Goal: Task Accomplishment & Management: Manage account settings

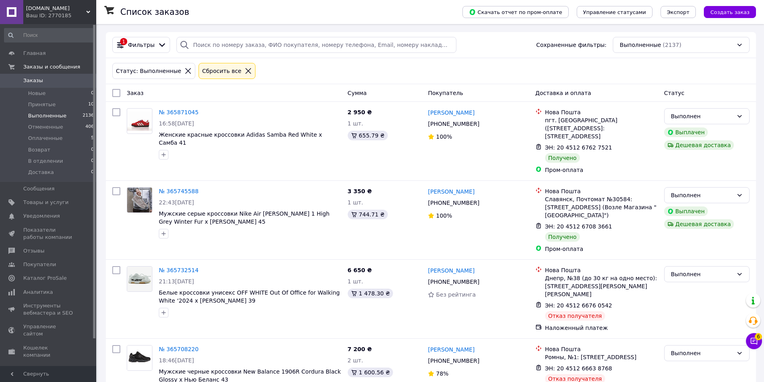
click at [67, 105] on li "Принятые 10" at bounding box center [49, 104] width 99 height 11
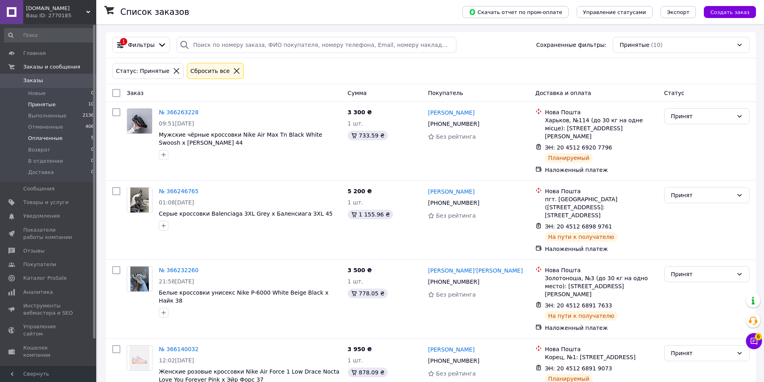
click at [63, 138] on li "Оплаченные 5" at bounding box center [49, 138] width 99 height 11
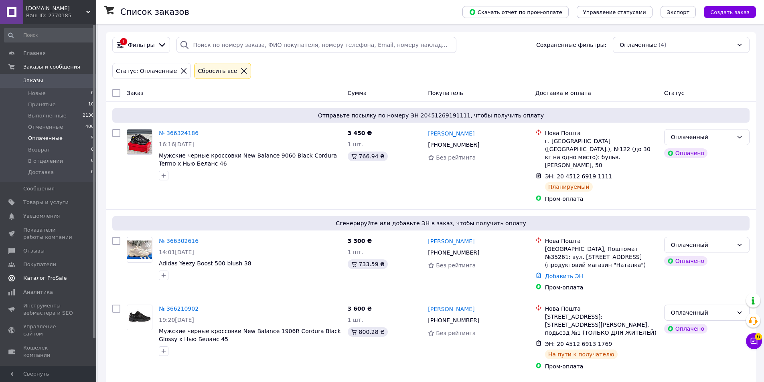
click at [53, 280] on span "Каталог ProSale" at bounding box center [44, 278] width 43 height 7
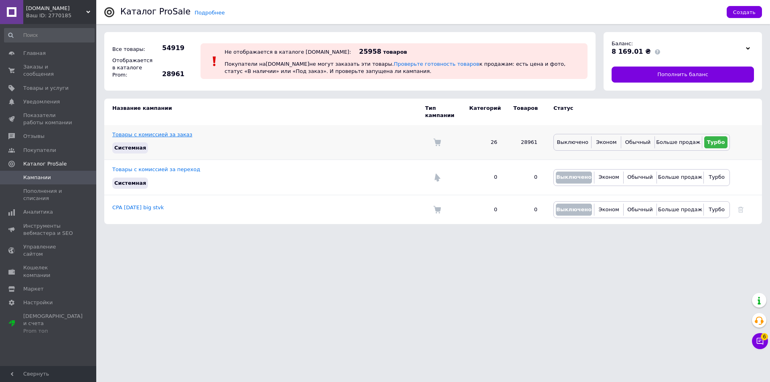
click at [154, 132] on link "Товары с комиссией за заказ" at bounding box center [152, 135] width 80 height 6
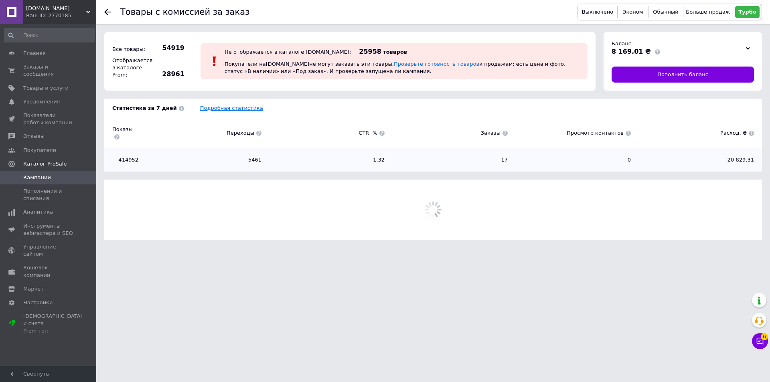
click at [204, 111] on link "Подробная статистика" at bounding box center [231, 108] width 63 height 6
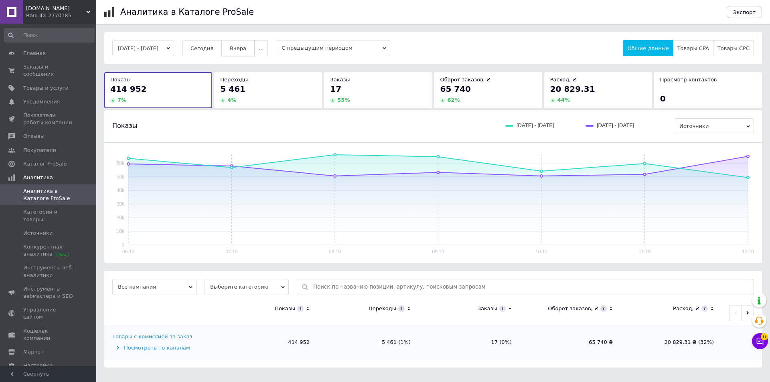
click at [242, 51] on span "Вчера" at bounding box center [238, 48] width 16 height 6
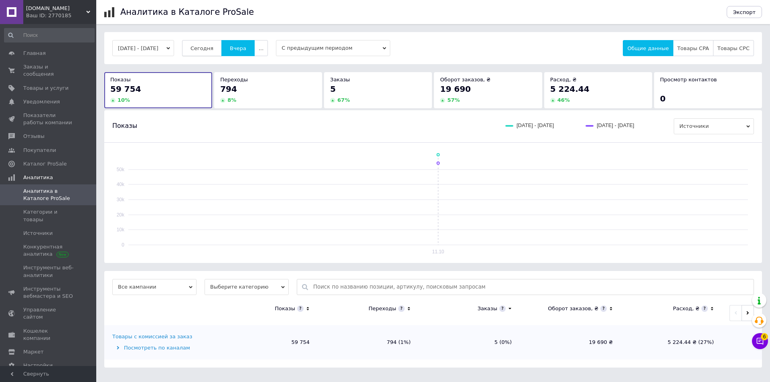
click at [213, 51] on span "Сегодня" at bounding box center [202, 48] width 23 height 6
click at [245, 47] on span "Вчера" at bounding box center [238, 48] width 16 height 6
click at [222, 47] on button "Сегодня" at bounding box center [202, 48] width 40 height 16
click at [47, 133] on span "Отзывы" at bounding box center [48, 136] width 51 height 7
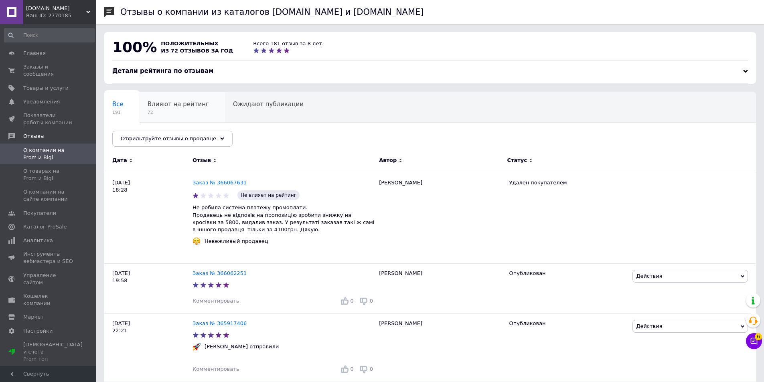
click at [162, 110] on span "72" at bounding box center [178, 113] width 61 height 6
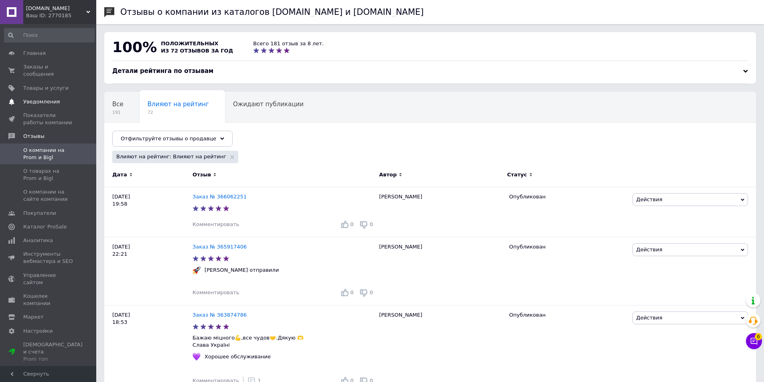
click at [53, 99] on link "Уведомления 0" at bounding box center [49, 102] width 99 height 14
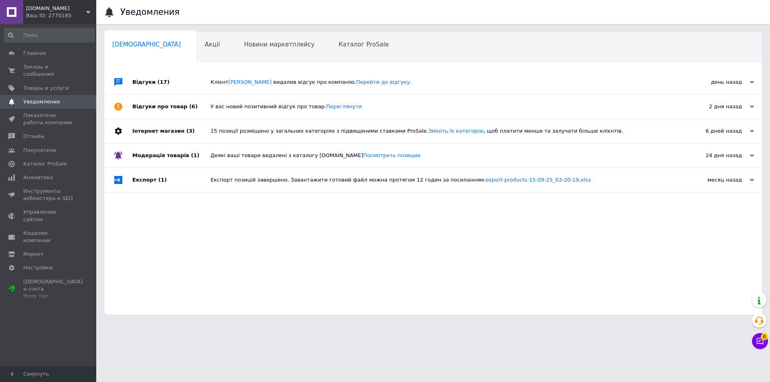
click at [195, 86] on div "Відгуки (17)" at bounding box center [171, 82] width 78 height 24
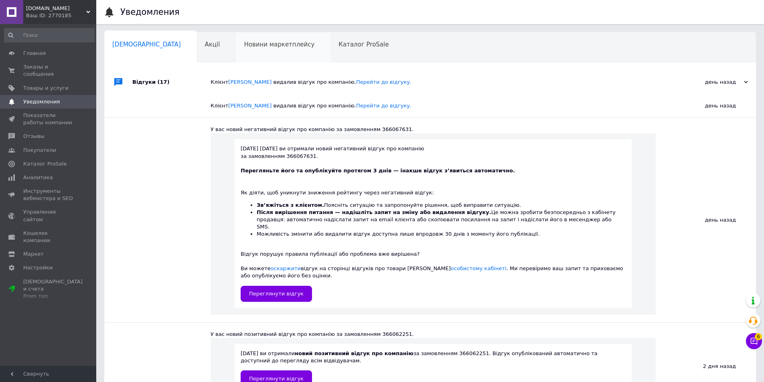
click at [236, 51] on div "Новини маркетплейсу 0" at bounding box center [283, 47] width 95 height 30
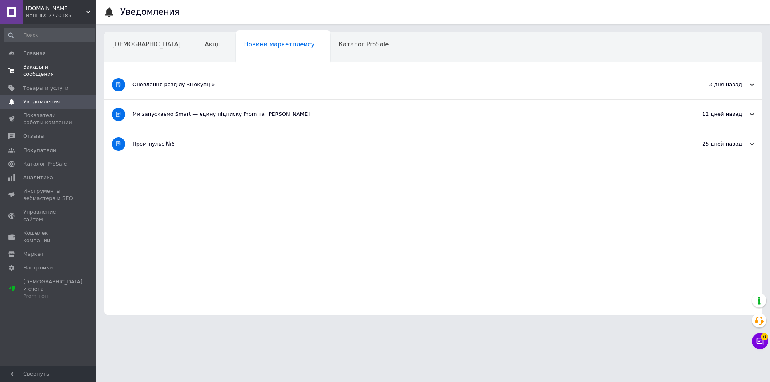
click at [63, 65] on span "Заказы и сообщения" at bounding box center [48, 70] width 51 height 14
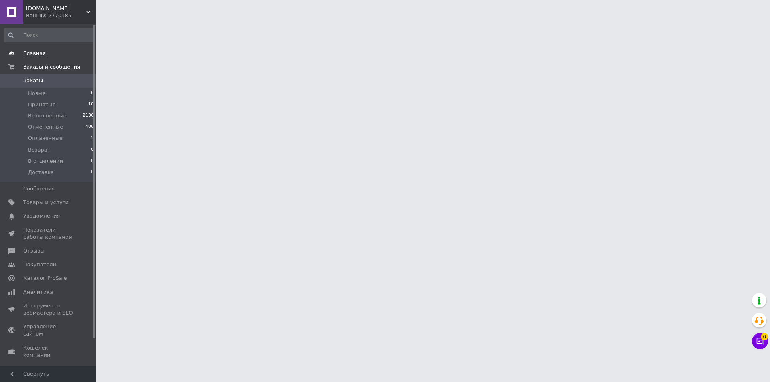
click at [40, 55] on span "Главная" at bounding box center [34, 53] width 22 height 7
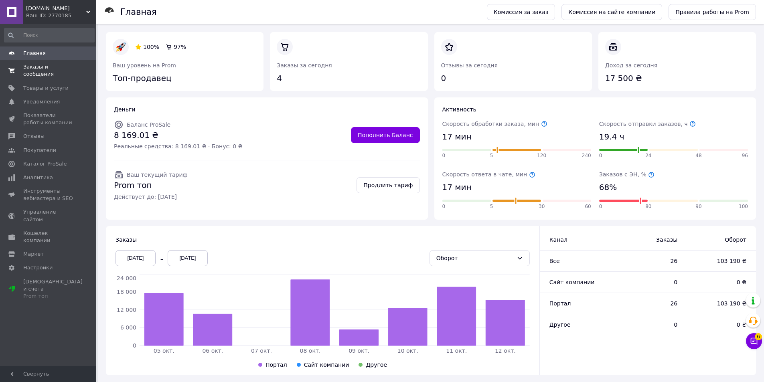
click at [36, 67] on span "Заказы и сообщения" at bounding box center [48, 70] width 51 height 14
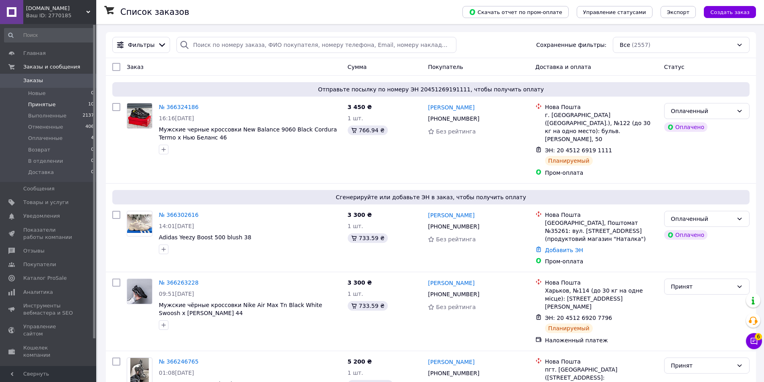
click at [55, 104] on li "Принятые 10" at bounding box center [49, 104] width 99 height 11
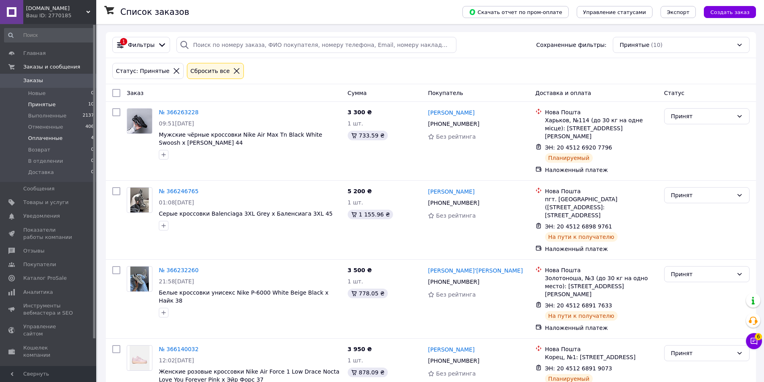
click at [47, 139] on span "Оплаченные" at bounding box center [45, 138] width 34 height 7
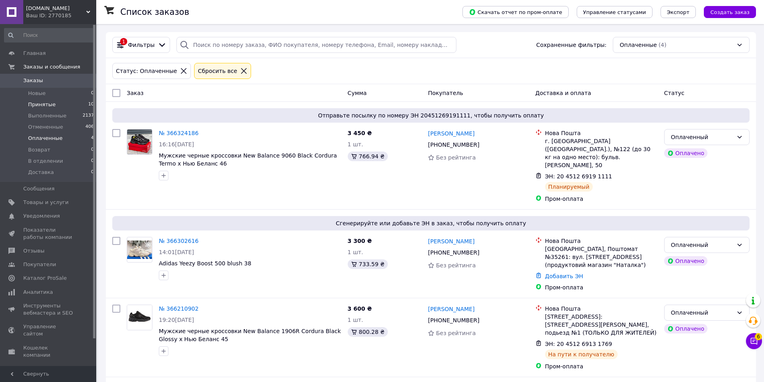
click at [29, 100] on li "Принятые 10" at bounding box center [49, 104] width 99 height 11
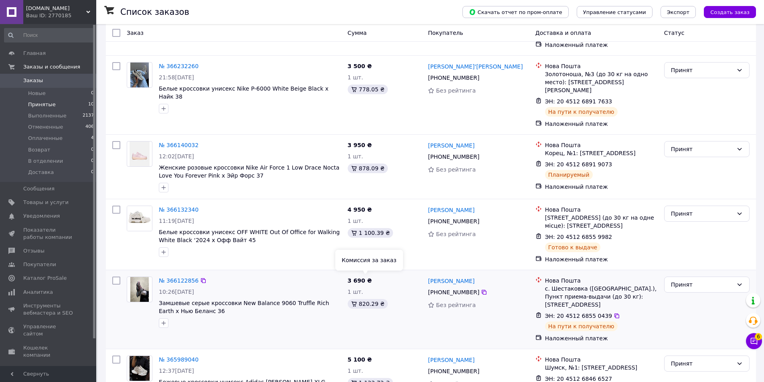
scroll to position [447, 0]
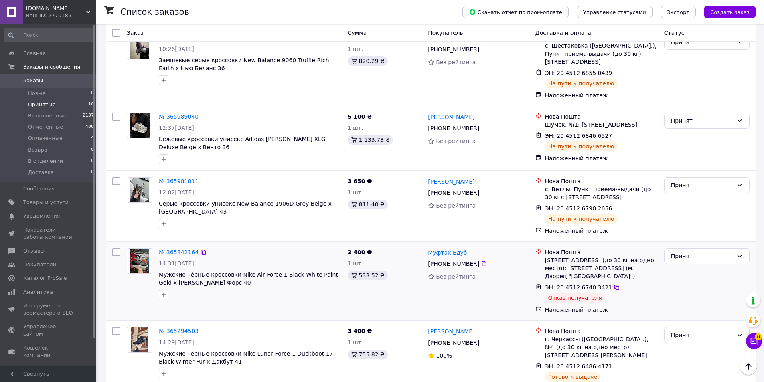
click at [188, 249] on link "№ 365842164" at bounding box center [179, 252] width 40 height 6
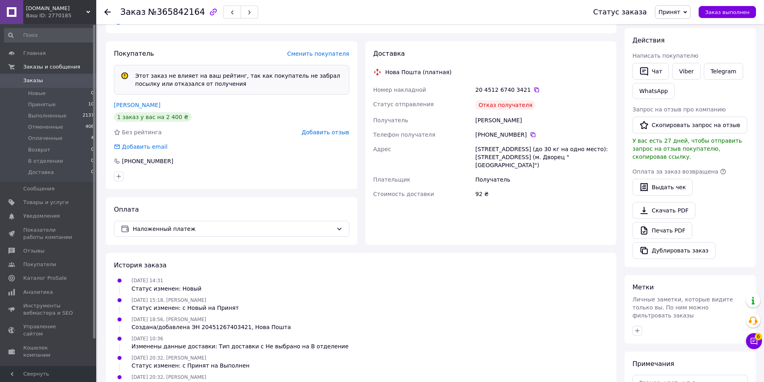
scroll to position [216, 0]
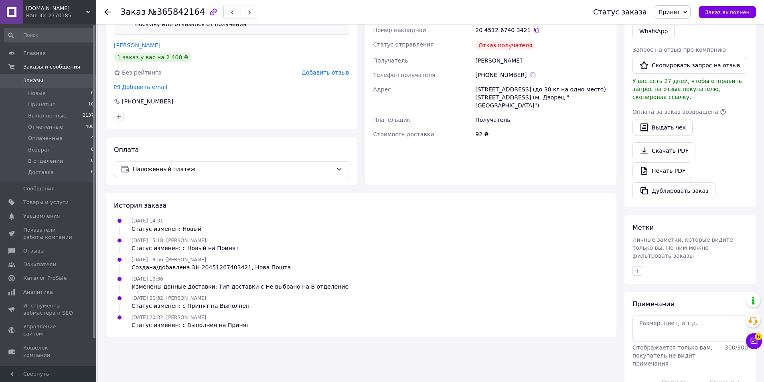
click at [108, 11] on icon at bounding box center [107, 12] width 6 height 6
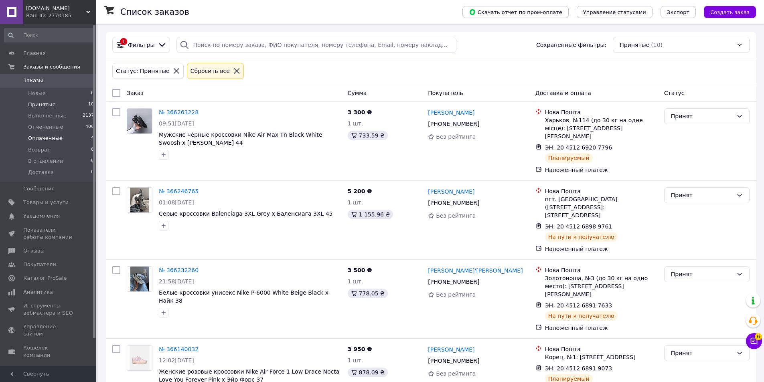
click at [68, 139] on li "Оплаченные 4" at bounding box center [49, 138] width 99 height 11
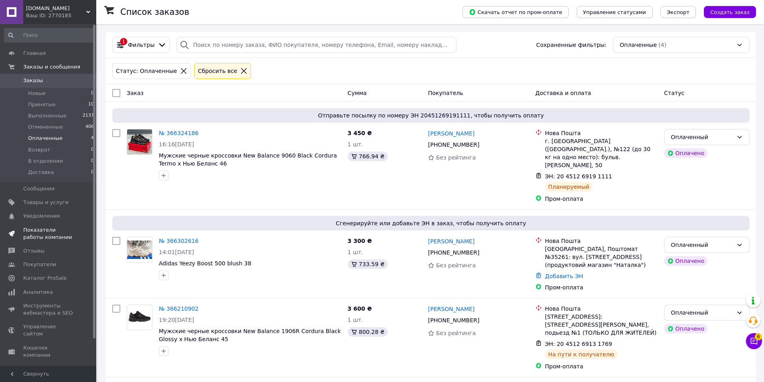
click at [51, 232] on span "Показатели работы компании" at bounding box center [48, 234] width 51 height 14
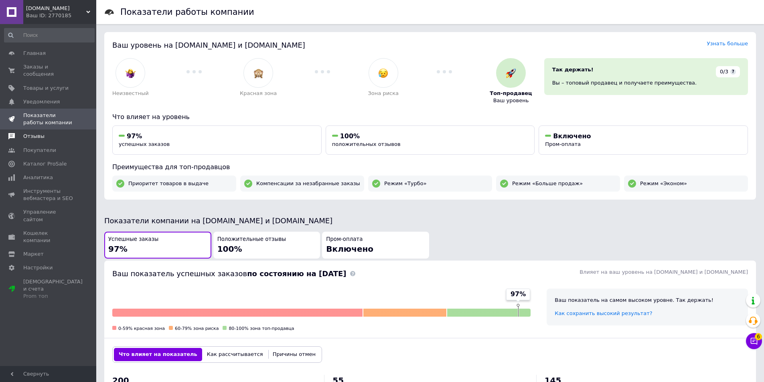
click at [41, 133] on span "Отзывы" at bounding box center [33, 136] width 21 height 7
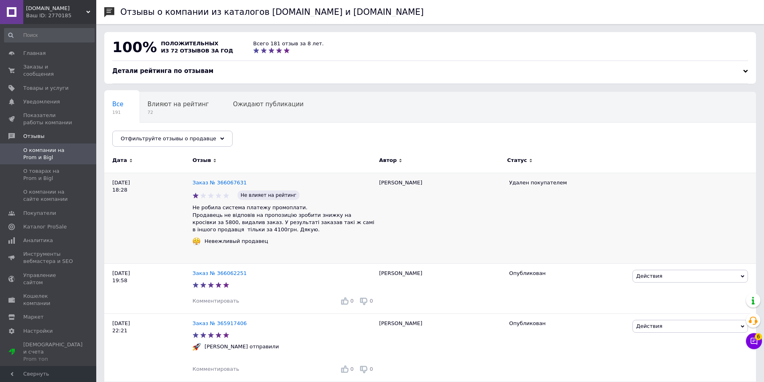
scroll to position [160, 0]
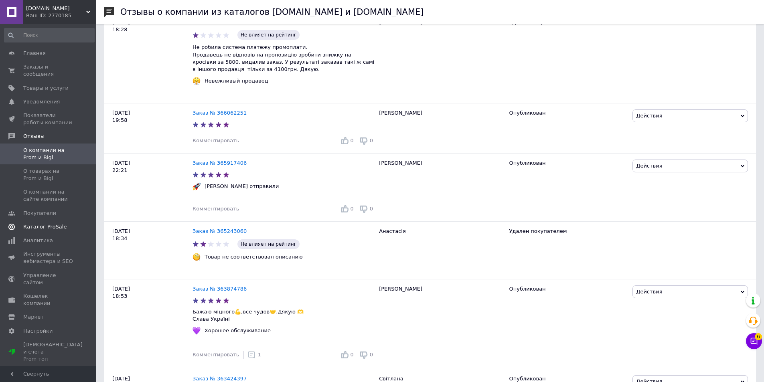
click at [65, 223] on span "Каталог ProSale" at bounding box center [48, 226] width 51 height 7
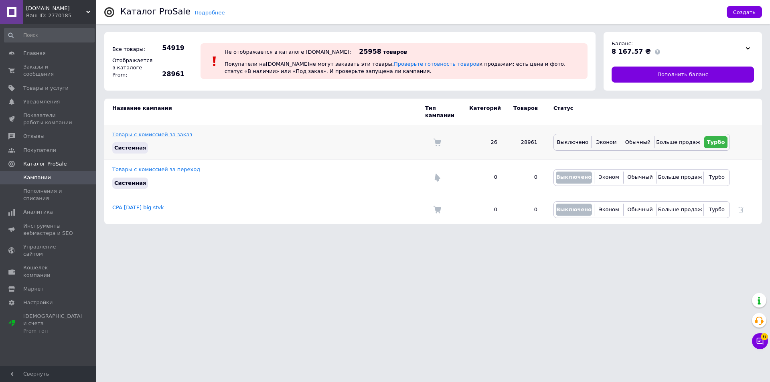
click at [146, 132] on link "Товары с комиссией за заказ" at bounding box center [152, 135] width 80 height 6
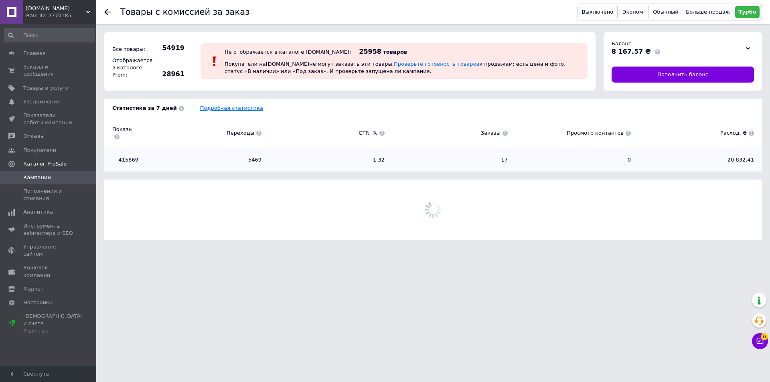
click at [218, 105] on div "Статистика за 7 дней Подробная статистика Показы Переходы CTR, % Заказы Просмот…" at bounding box center [433, 135] width 658 height 73
click at [218, 105] on link "Подробная статистика" at bounding box center [231, 108] width 63 height 6
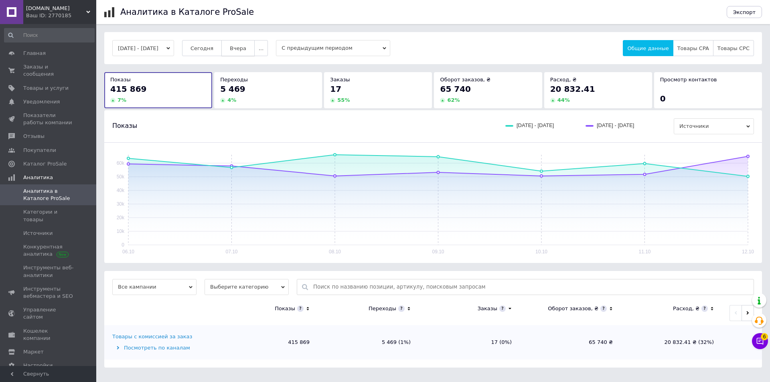
click at [243, 51] on span "Вчера" at bounding box center [238, 48] width 16 height 6
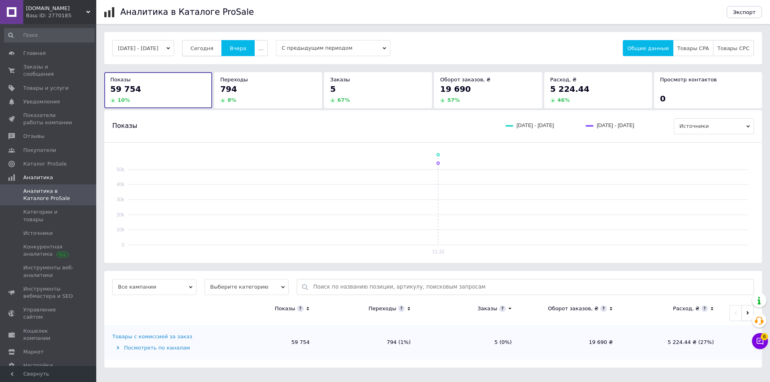
click at [213, 45] on span "Сегодня" at bounding box center [202, 48] width 23 height 6
click at [241, 43] on button "Вчера" at bounding box center [237, 48] width 33 height 16
click at [205, 46] on span "Сегодня" at bounding box center [202, 48] width 23 height 6
click at [51, 64] on span "Заказы и сообщения" at bounding box center [48, 70] width 51 height 14
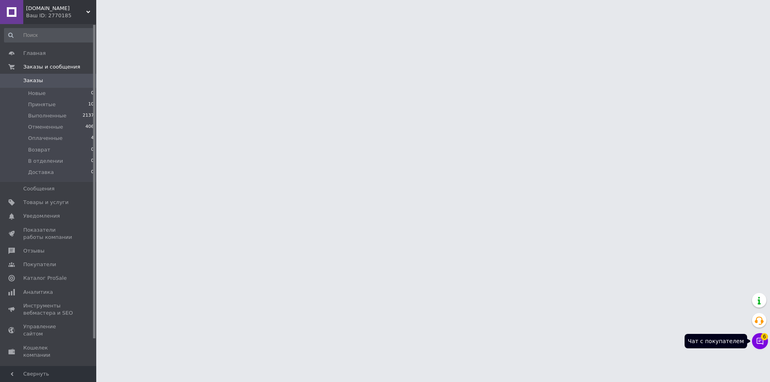
click at [757, 347] on button "Чат с покупателем 6" at bounding box center [760, 341] width 16 height 16
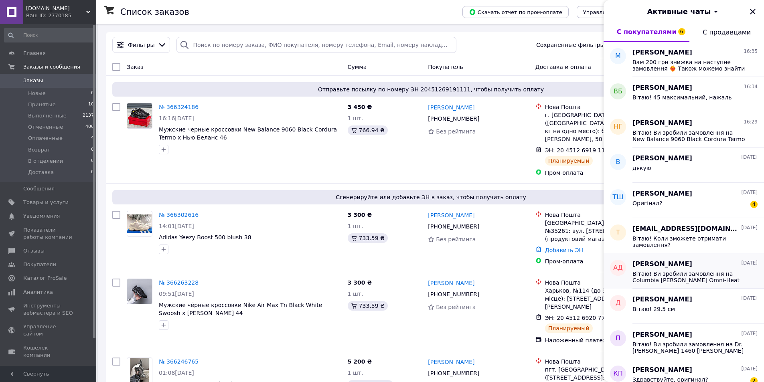
scroll to position [241, 0]
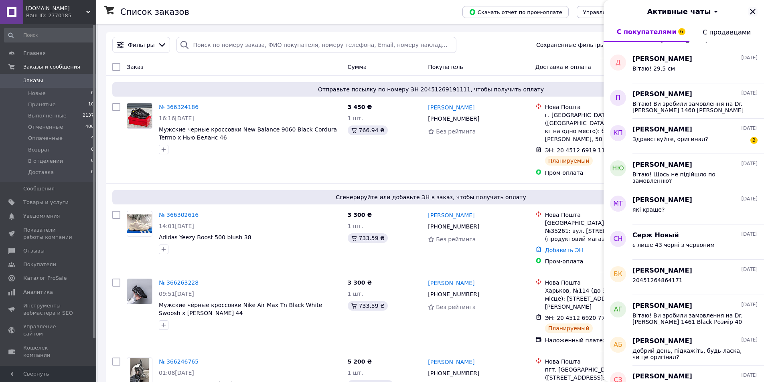
click at [750, 8] on icon "Закрыть" at bounding box center [753, 12] width 10 height 10
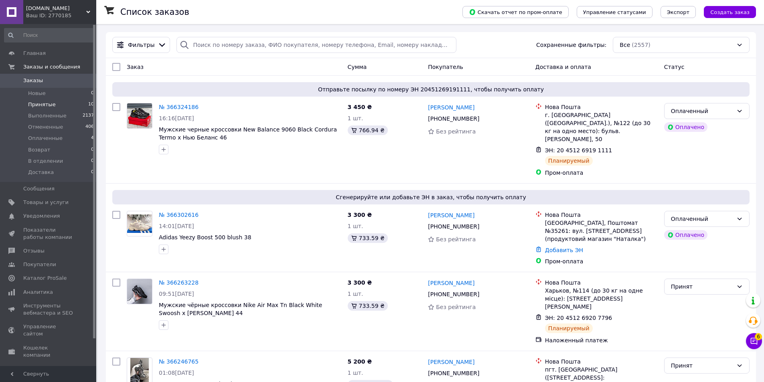
click at [55, 109] on li "Принятые 10" at bounding box center [49, 104] width 99 height 11
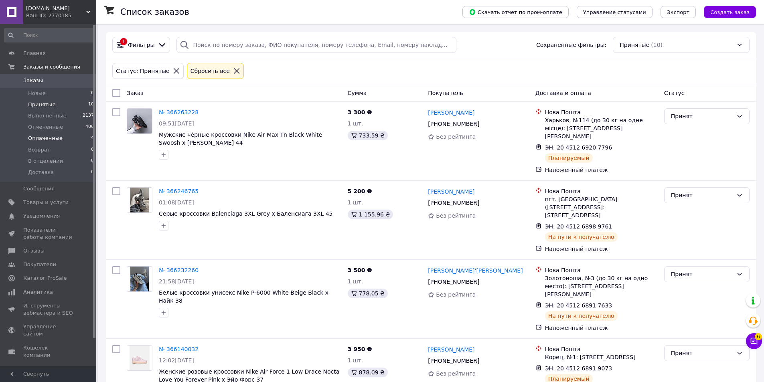
click at [60, 138] on li "Оплаченные 4" at bounding box center [49, 138] width 99 height 11
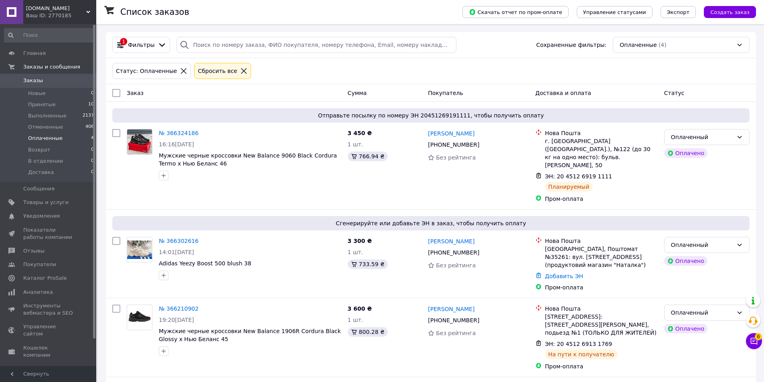
click at [40, 133] on li "Оплаченные 4" at bounding box center [49, 138] width 99 height 11
click at [41, 135] on span "Оплаченные" at bounding box center [45, 138] width 34 height 7
click at [42, 109] on li "Принятые 10" at bounding box center [49, 104] width 99 height 11
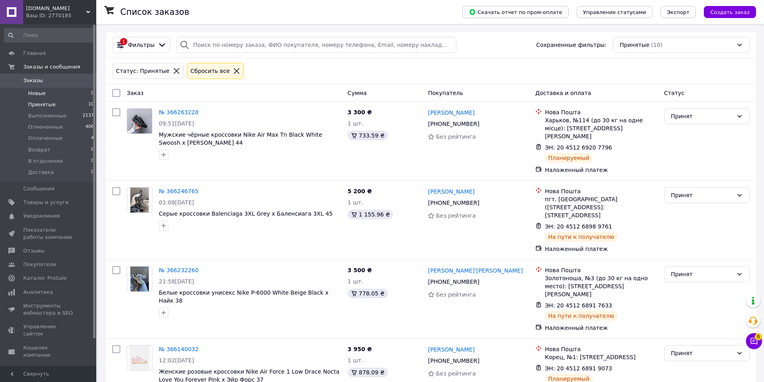
click at [45, 97] on li "Новые 0" at bounding box center [49, 93] width 99 height 11
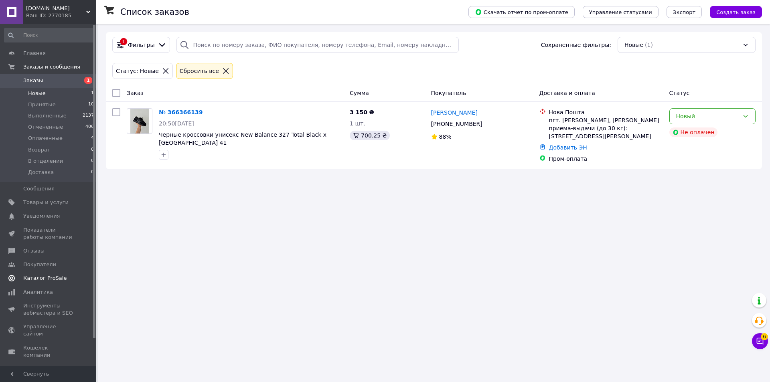
click at [58, 279] on span "Каталог ProSale" at bounding box center [44, 278] width 43 height 7
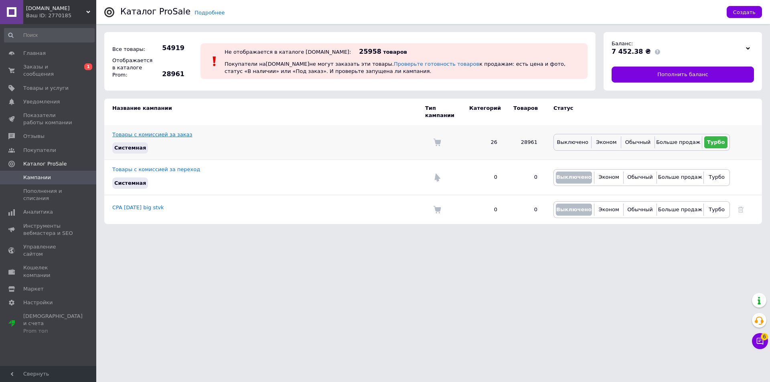
click at [145, 132] on link "Товары с комиссией за заказ" at bounding box center [152, 135] width 80 height 6
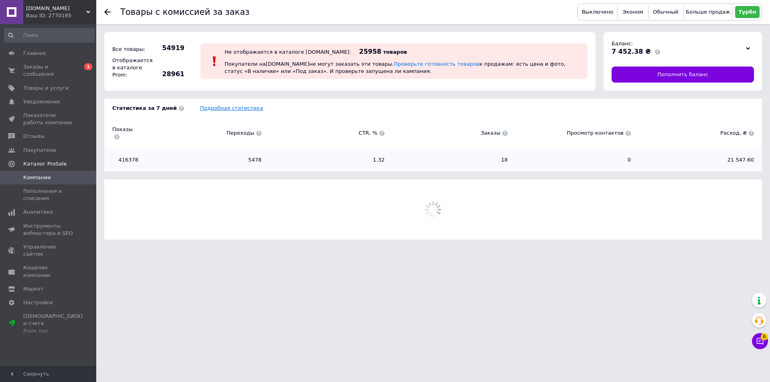
click at [205, 109] on link "Подробная статистика" at bounding box center [231, 108] width 63 height 6
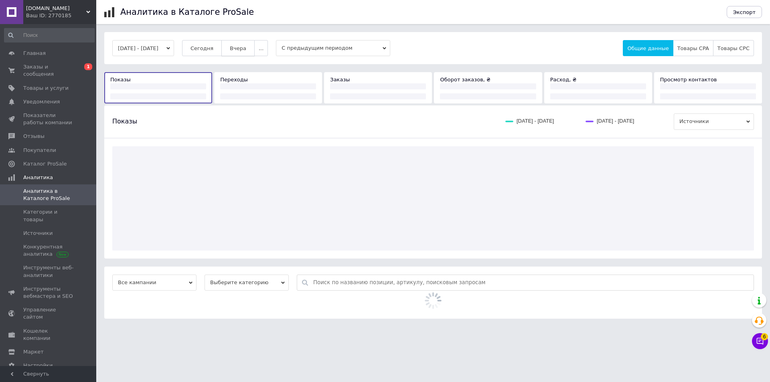
click at [255, 51] on button "Вчера" at bounding box center [237, 48] width 33 height 16
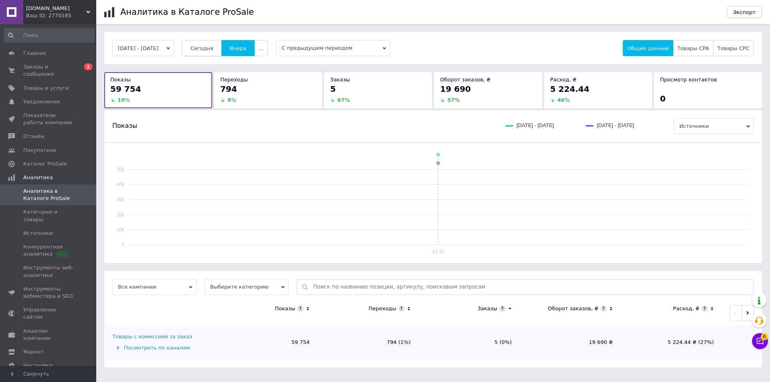
click at [221, 44] on button "Сегодня" at bounding box center [202, 48] width 40 height 16
click at [55, 67] on span "Заказы и сообщения" at bounding box center [48, 70] width 51 height 14
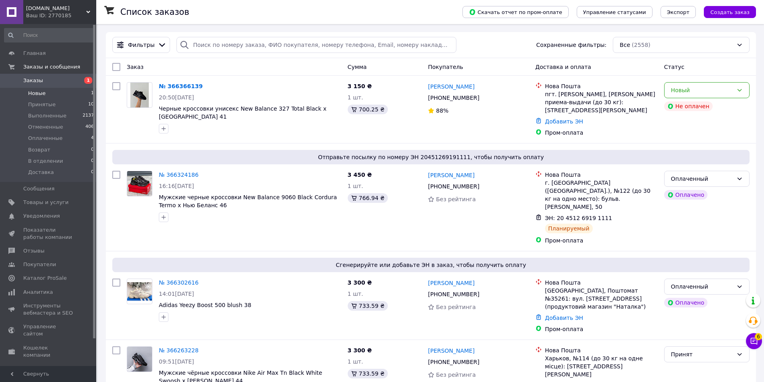
click at [53, 93] on li "Новые 1" at bounding box center [49, 93] width 99 height 11
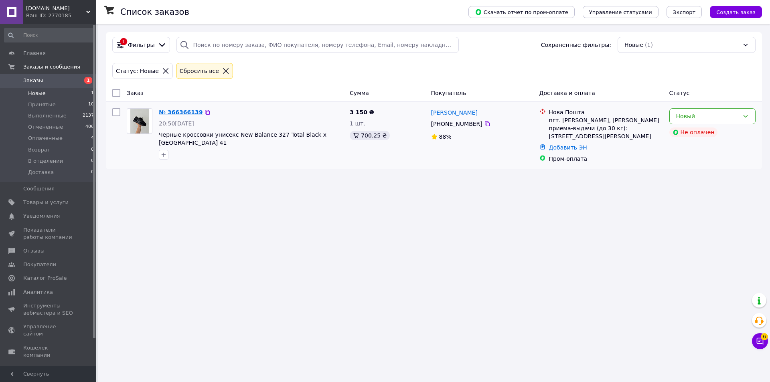
click at [175, 113] on link "№ 366366139" at bounding box center [181, 112] width 44 height 6
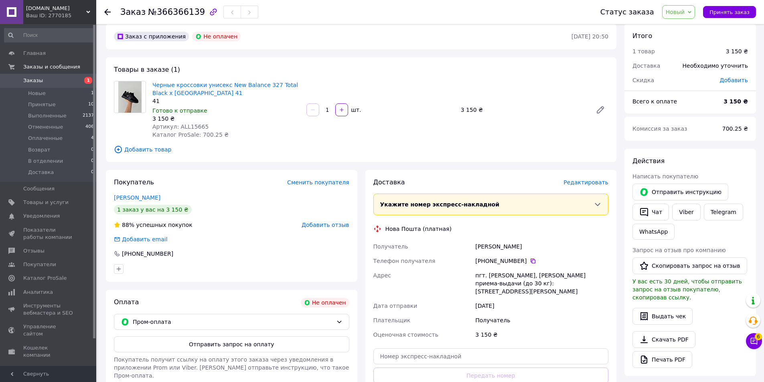
scroll to position [160, 0]
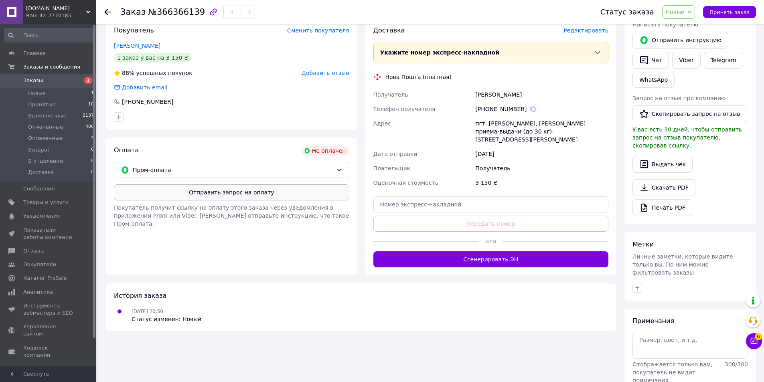
click at [226, 195] on button "Отправить запрос на оплату" at bounding box center [231, 193] width 235 height 16
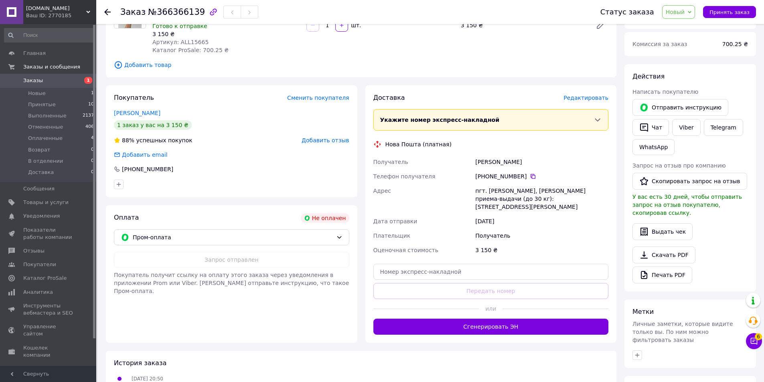
scroll to position [0, 0]
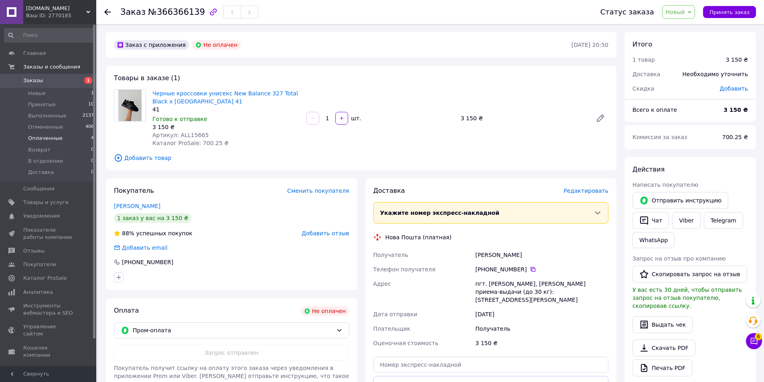
click at [45, 134] on li "Оплаченные 4" at bounding box center [49, 138] width 99 height 11
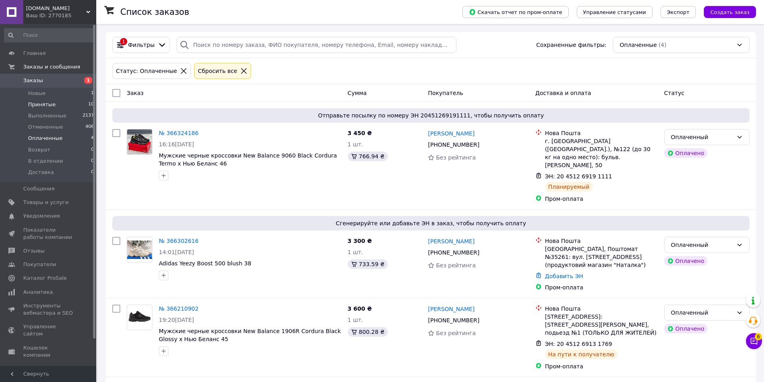
click at [61, 101] on li "Принятые 10" at bounding box center [49, 104] width 99 height 11
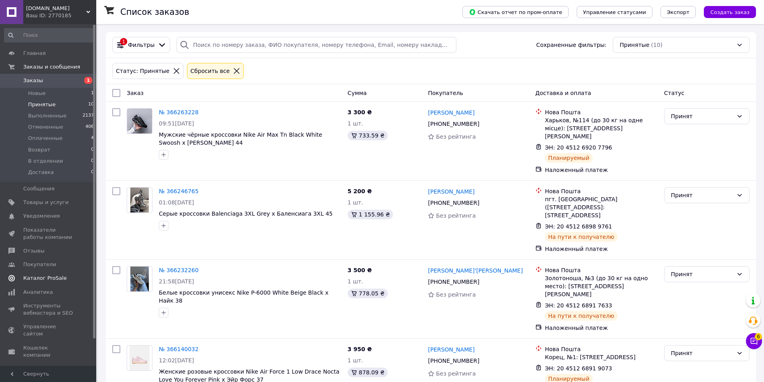
click at [52, 273] on link "Каталог ProSale" at bounding box center [49, 279] width 99 height 14
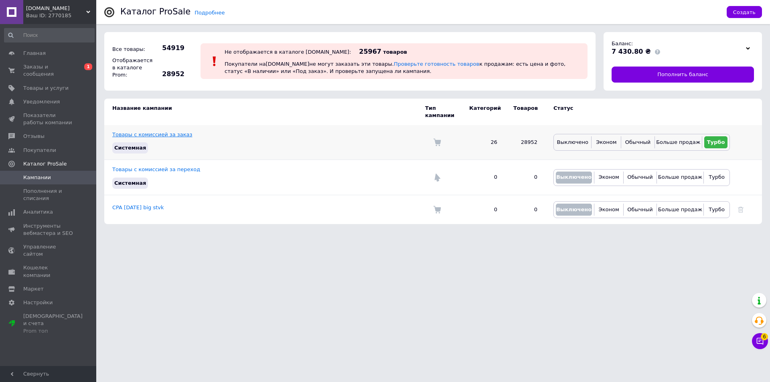
drag, startPoint x: 136, startPoint y: 132, endPoint x: 140, endPoint y: 128, distance: 5.1
click at [137, 131] on td "Товары с комиссией за заказ Системная" at bounding box center [264, 142] width 321 height 35
click at [140, 132] on link "Товары с комиссией за заказ" at bounding box center [152, 135] width 80 height 6
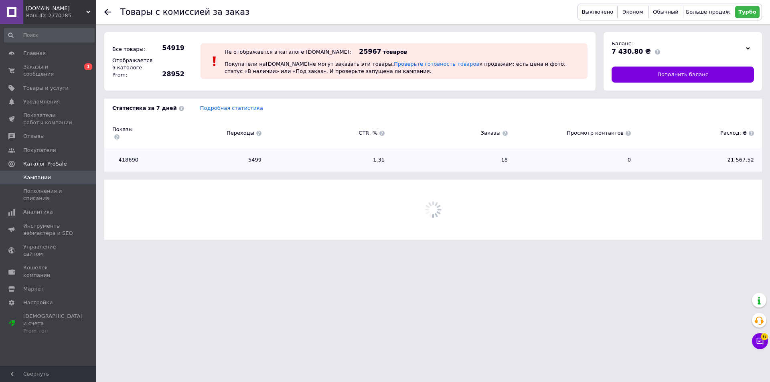
click at [203, 112] on div "Статистика за 7 дней Подробная статистика Показы Переходы CTR, % Заказы Просмот…" at bounding box center [433, 135] width 658 height 73
click at [207, 110] on link "Подробная статистика" at bounding box center [231, 108] width 63 height 6
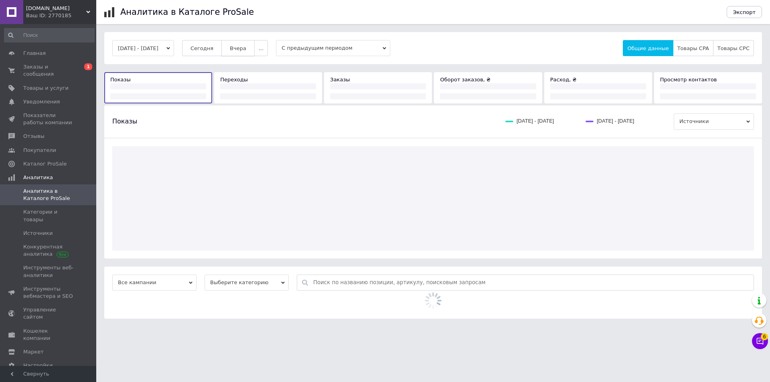
click at [251, 52] on button "Вчера" at bounding box center [237, 48] width 33 height 16
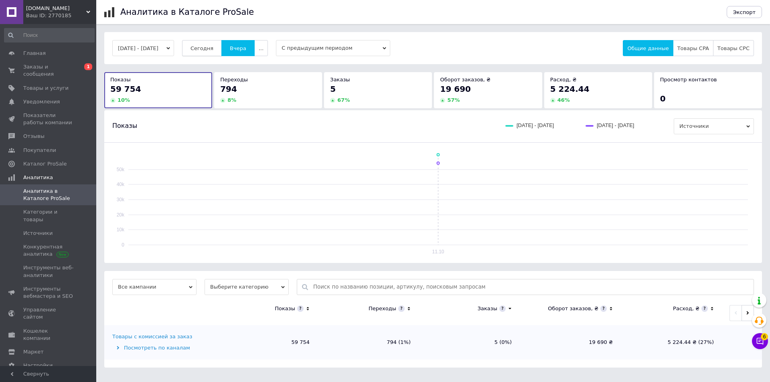
click at [213, 49] on span "Сегодня" at bounding box center [202, 48] width 23 height 6
click at [65, 99] on link "Уведомления 0 0" at bounding box center [49, 102] width 99 height 14
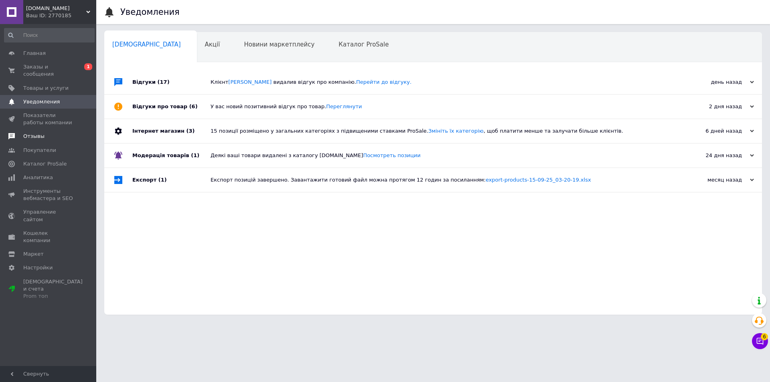
click at [55, 133] on span "Отзывы" at bounding box center [48, 136] width 51 height 7
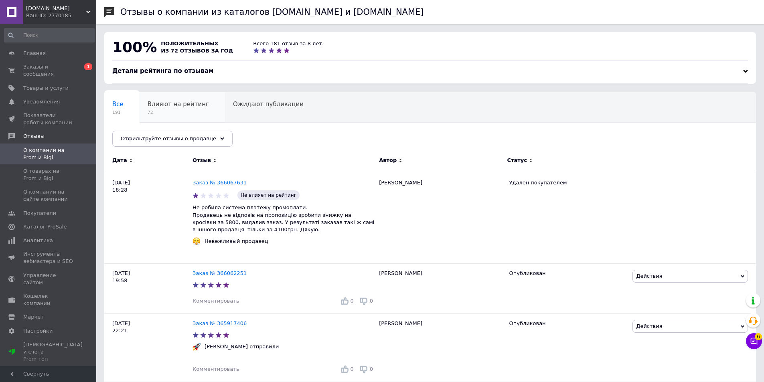
click at [180, 114] on span "72" at bounding box center [178, 113] width 61 height 6
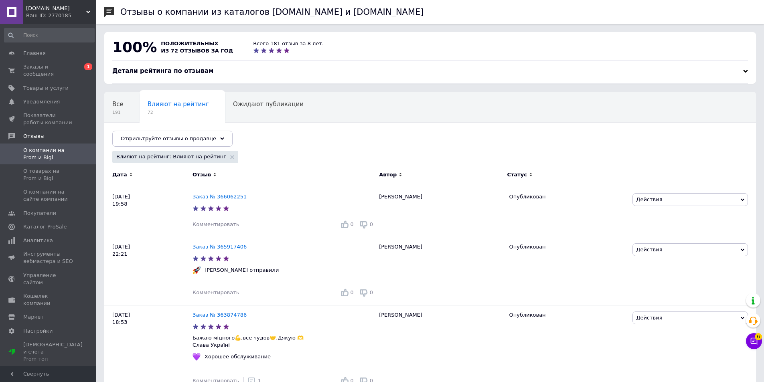
drag, startPoint x: 227, startPoint y: 113, endPoint x: 356, endPoint y: 97, distance: 130.1
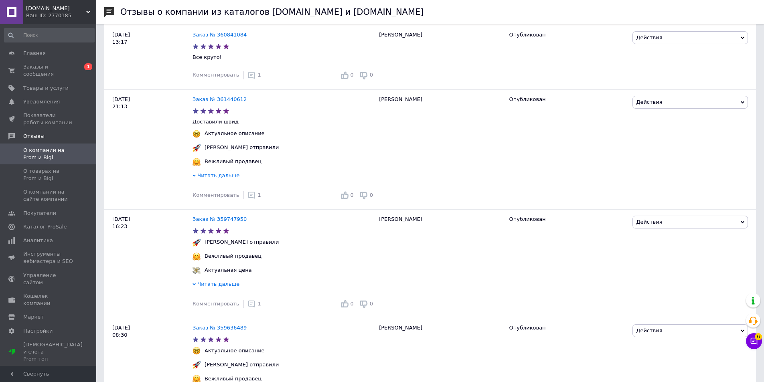
scroll to position [1524, 0]
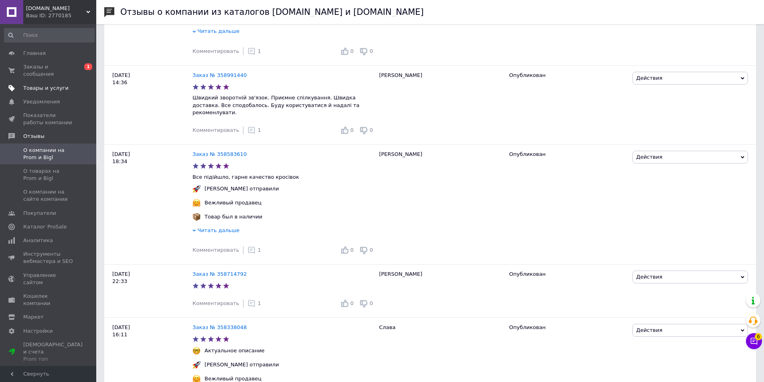
click at [75, 81] on link "Товары и услуги" at bounding box center [49, 88] width 99 height 14
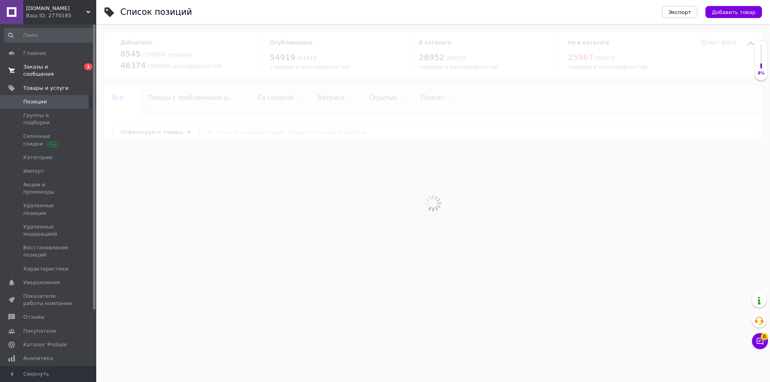
click at [68, 72] on link "Заказы и сообщения 0 1" at bounding box center [49, 70] width 99 height 21
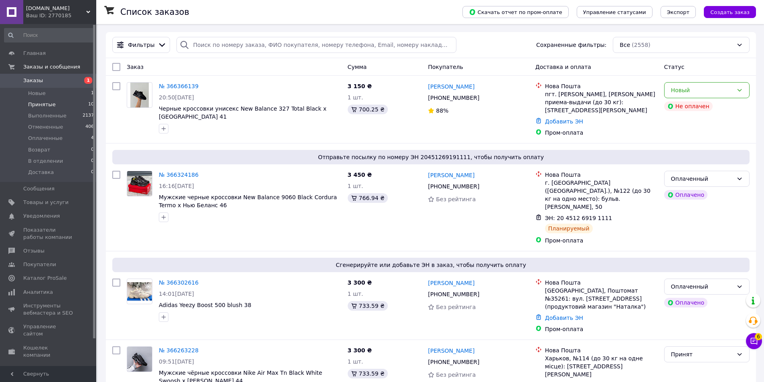
click at [28, 108] on li "Принятые 10" at bounding box center [49, 104] width 99 height 11
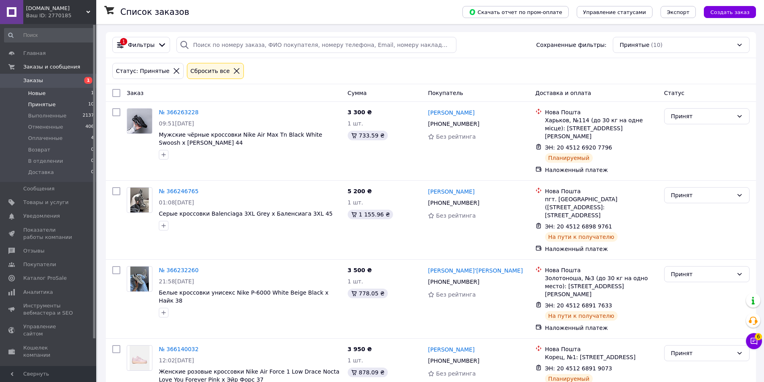
click at [53, 97] on li "Новые 1" at bounding box center [49, 93] width 99 height 11
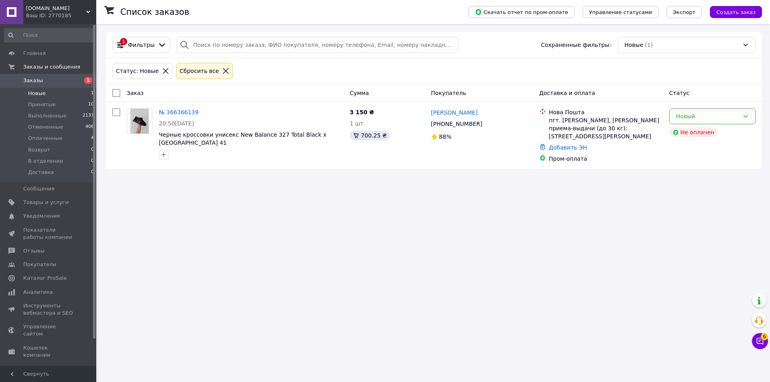
click at [49, 91] on li "Новые 1" at bounding box center [49, 93] width 99 height 11
click at [49, 103] on span "Принятые" at bounding box center [42, 104] width 28 height 7
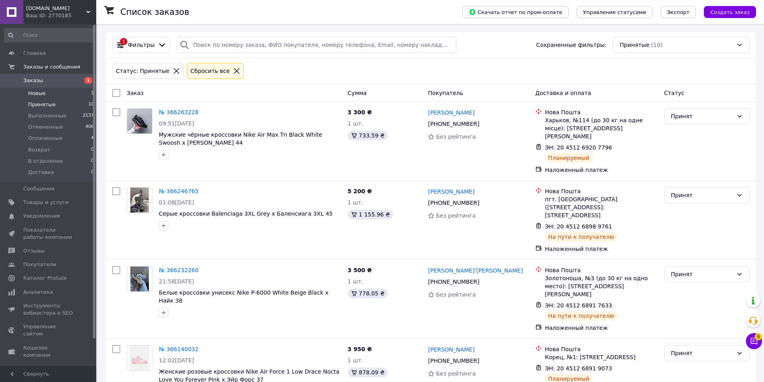
click at [59, 93] on li "Новые 1" at bounding box center [49, 93] width 99 height 11
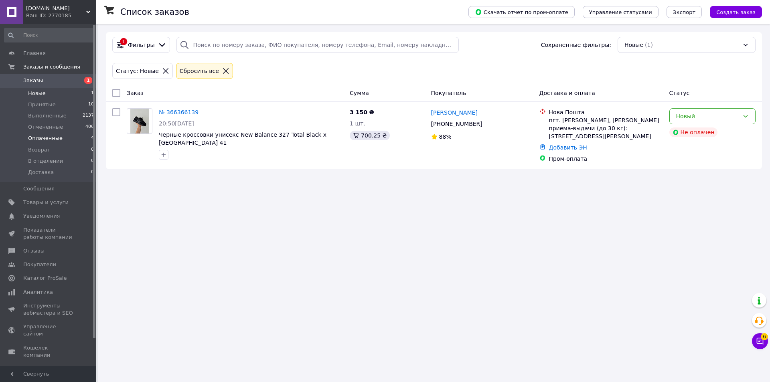
click at [68, 140] on li "Оплаченные 4" at bounding box center [49, 138] width 99 height 11
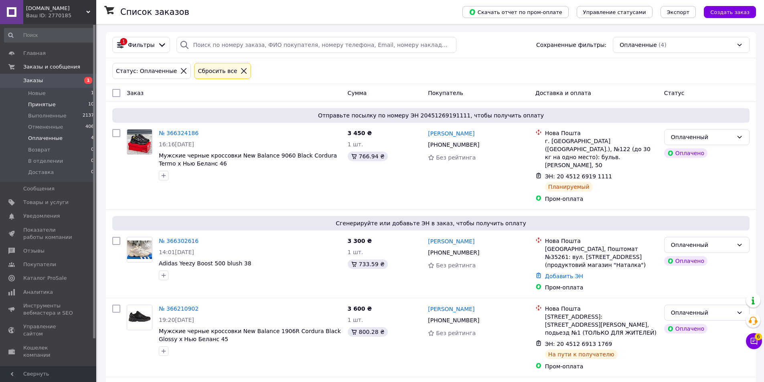
click at [62, 103] on li "Принятые 10" at bounding box center [49, 104] width 99 height 11
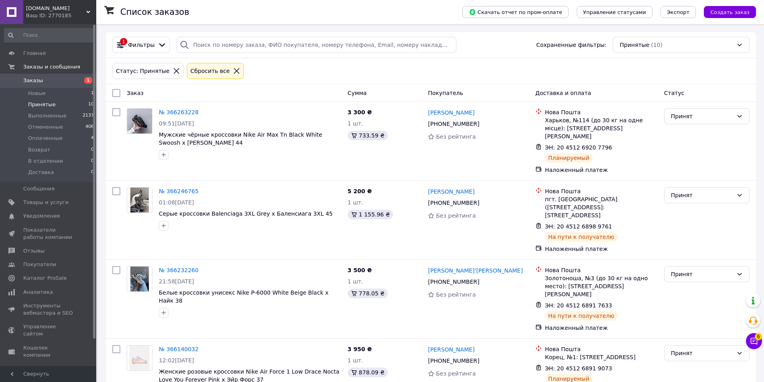
click at [61, 91] on li "Новые 1" at bounding box center [49, 93] width 99 height 11
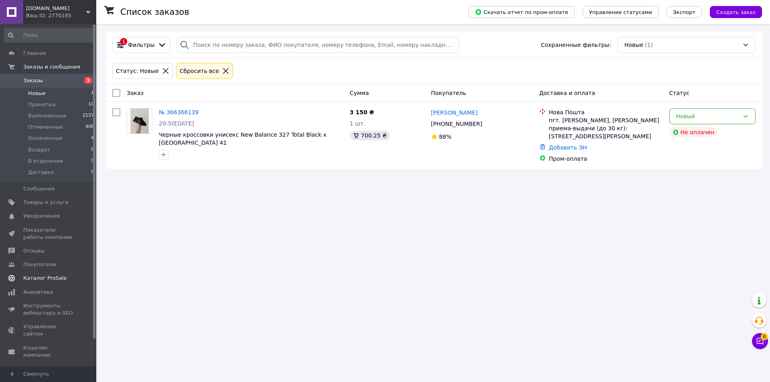
click at [63, 273] on link "Каталог ProSale" at bounding box center [49, 279] width 99 height 14
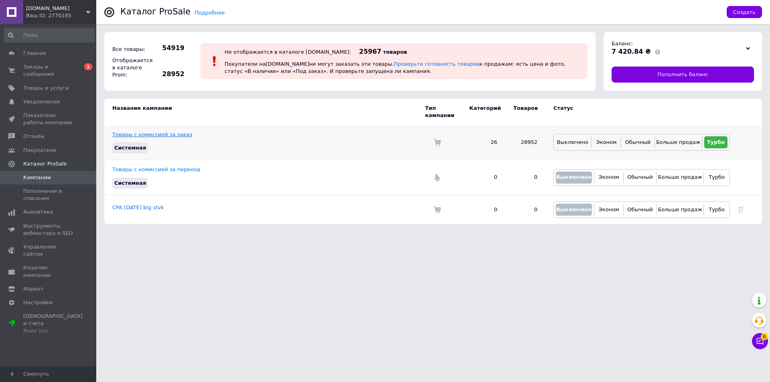
click at [166, 130] on td "Товары с комиссией за заказ Системная" at bounding box center [264, 142] width 321 height 35
click at [165, 125] on td "Товары с комиссией за заказ Системная" at bounding box center [264, 142] width 321 height 35
click at [165, 132] on link "Товары с комиссией за заказ" at bounding box center [152, 135] width 80 height 6
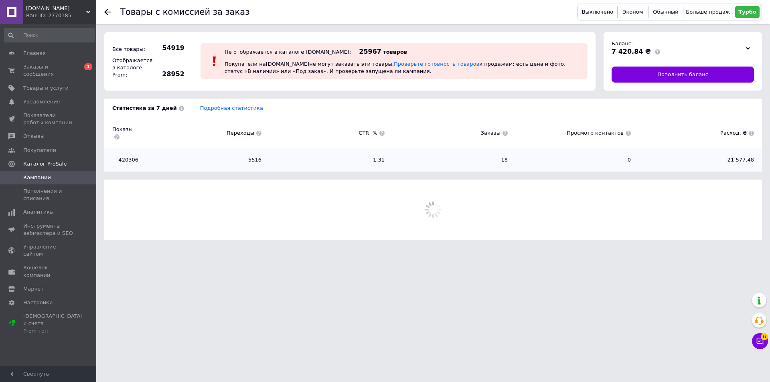
click at [210, 113] on div "Статистика за 7 дней Подробная статистика Показы Переходы CTR, % Заказы Просмот…" at bounding box center [433, 135] width 658 height 73
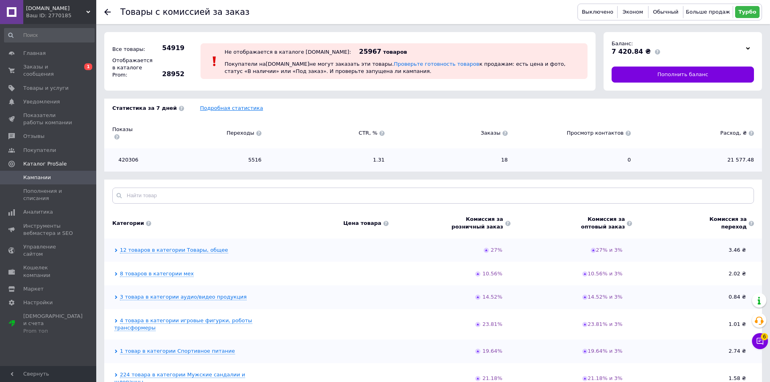
click at [213, 109] on link "Подробная статистика" at bounding box center [231, 108] width 63 height 6
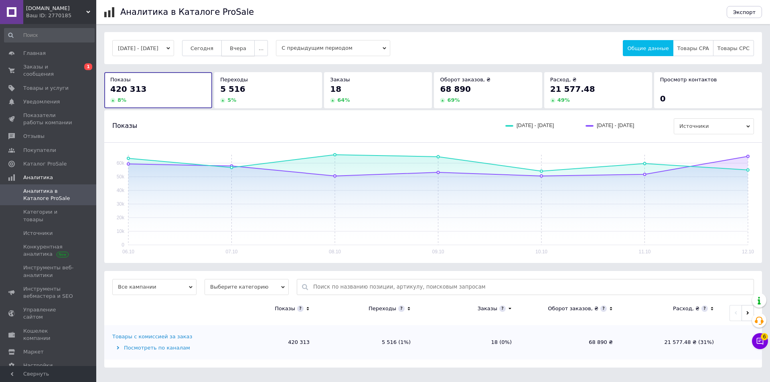
click at [239, 46] on button "Вчера" at bounding box center [237, 48] width 33 height 16
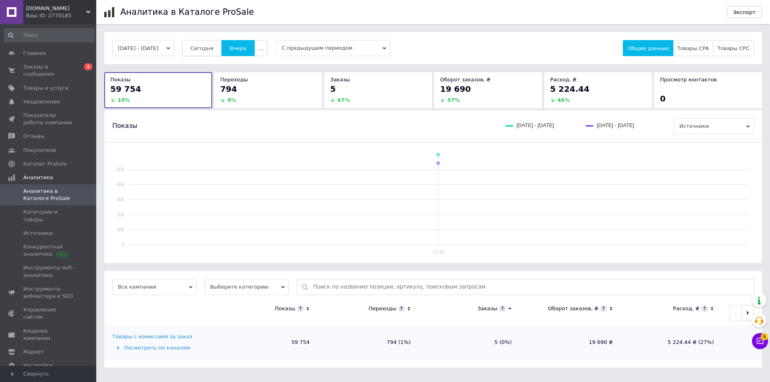
click at [213, 46] on span "Сегодня" at bounding box center [202, 48] width 23 height 6
click at [71, 69] on span "Заказы и сообщения" at bounding box center [48, 70] width 51 height 14
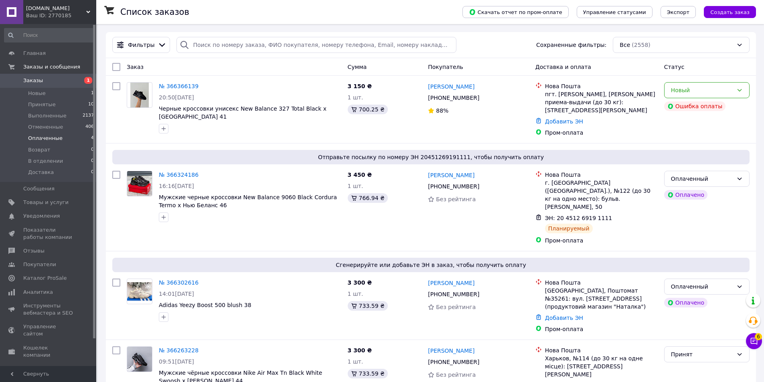
click at [43, 135] on span "Оплаченные" at bounding box center [45, 138] width 34 height 7
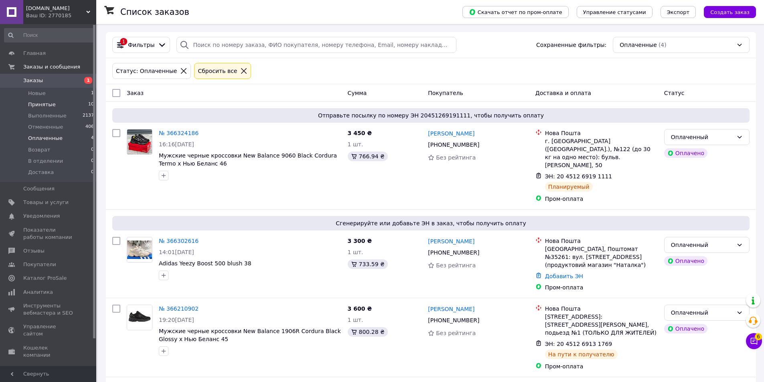
click at [53, 107] on li "Принятые 10" at bounding box center [49, 104] width 99 height 11
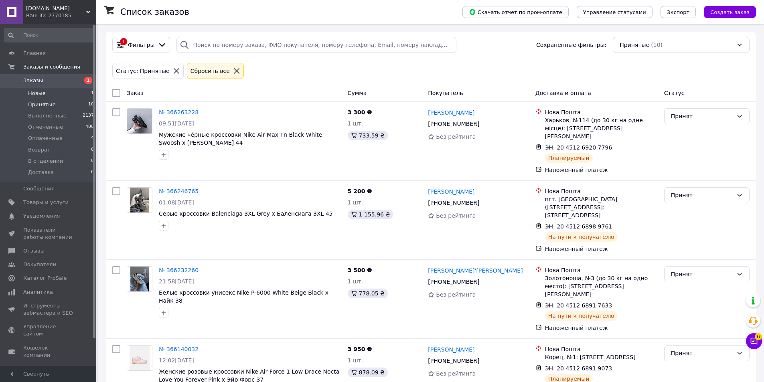
click at [51, 93] on li "Новые 1" at bounding box center [49, 93] width 99 height 11
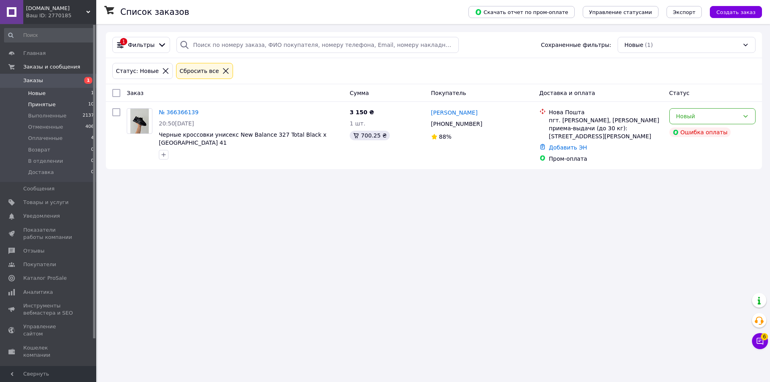
click at [44, 110] on li "Принятые 10" at bounding box center [49, 104] width 99 height 11
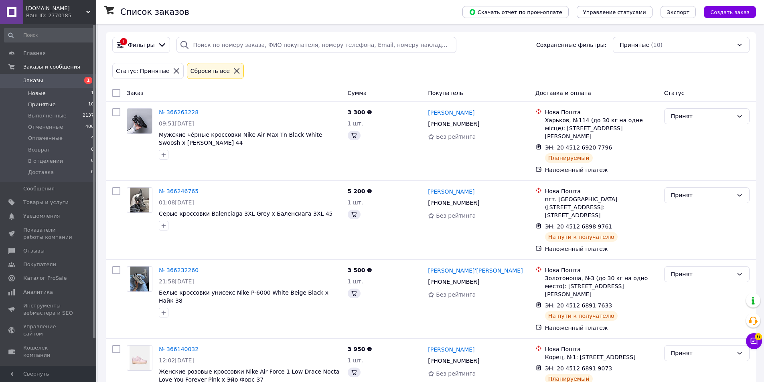
click at [51, 94] on li "Новые 1" at bounding box center [49, 93] width 99 height 11
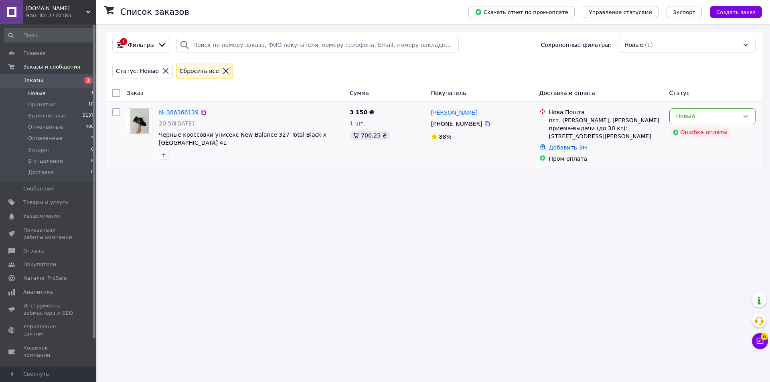
click at [185, 113] on link "№ 366366139" at bounding box center [179, 112] width 40 height 6
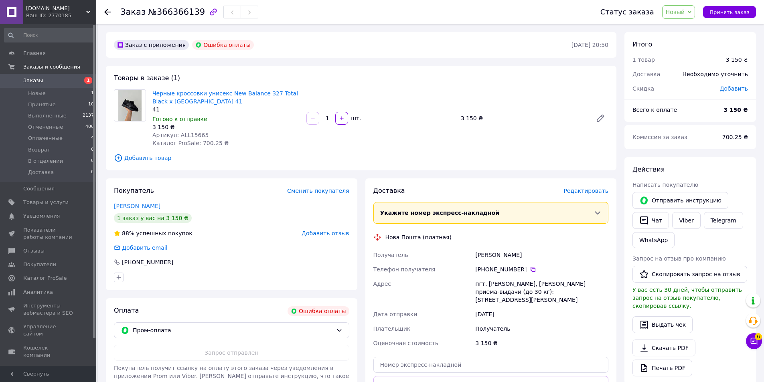
click at [189, 136] on span "Артикул: ALL15665" at bounding box center [180, 135] width 56 height 6
copy span "ALL15665"
click at [168, 95] on link "Черные кроссовки унисекс New Balance 327 Total Black х [GEOGRAPHIC_DATA] 41" at bounding box center [225, 97] width 146 height 14
drag, startPoint x: 215, startPoint y: 101, endPoint x: 225, endPoint y: 93, distance: 12.2
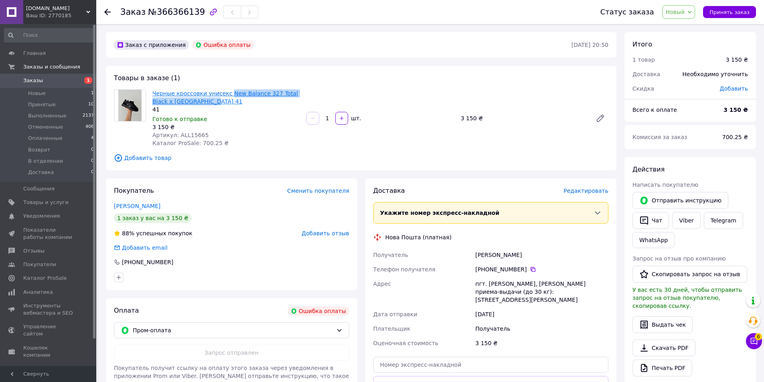
click at [225, 93] on span "Черные кроссовки унисекс New Balance 327 Total Black х [GEOGRAPHIC_DATA] 41" at bounding box center [226, 97] width 148 height 16
copy link "New Balance 327 Total Black х Нью Беланс 41"
click at [680, 223] on link "Viber" at bounding box center [686, 220] width 28 height 17
click at [709, 228] on link "Telegram" at bounding box center [723, 220] width 39 height 17
click at [662, 239] on link "WhatsApp" at bounding box center [654, 240] width 42 height 16
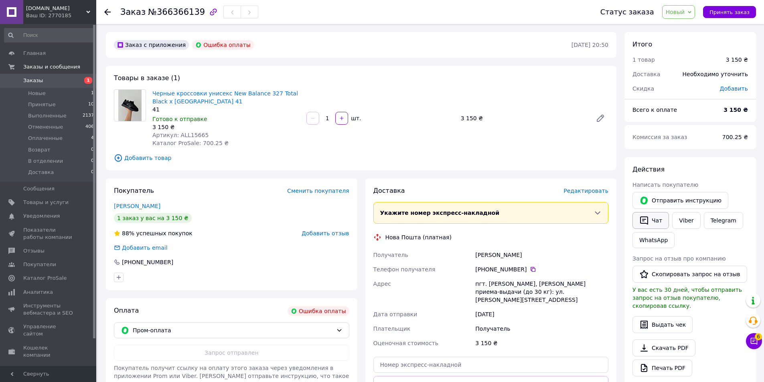
click at [652, 223] on button "Чат" at bounding box center [651, 220] width 37 height 17
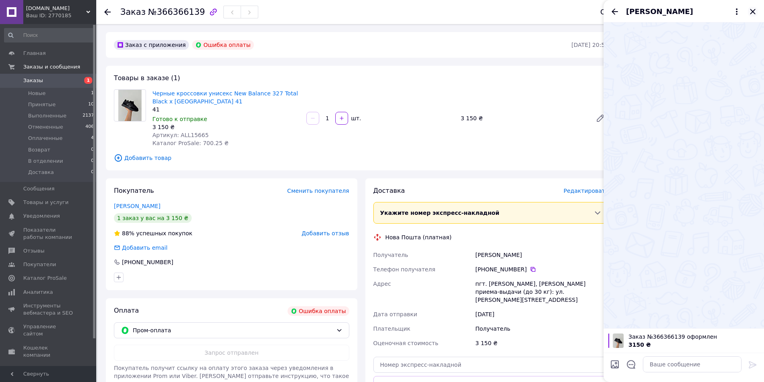
click at [753, 15] on icon "Закрыть" at bounding box center [753, 12] width 10 height 10
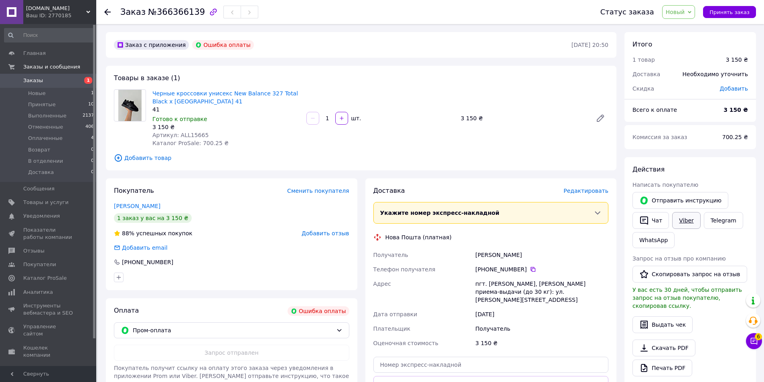
click at [683, 224] on link "Viber" at bounding box center [686, 220] width 28 height 17
click at [57, 274] on link "Каталог ProSale" at bounding box center [49, 279] width 99 height 14
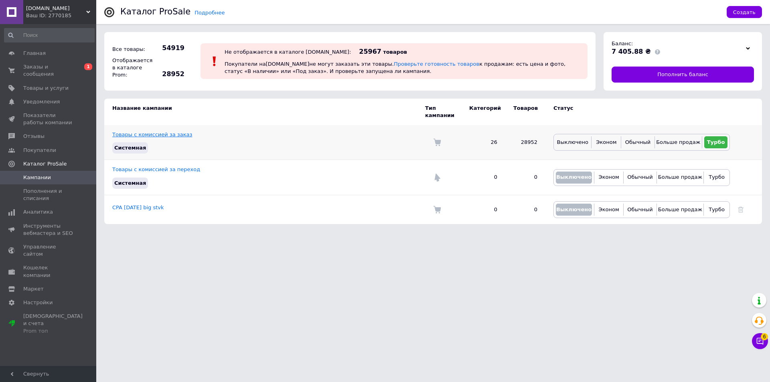
click at [144, 132] on link "Товары с комиссией за заказ" at bounding box center [152, 135] width 80 height 6
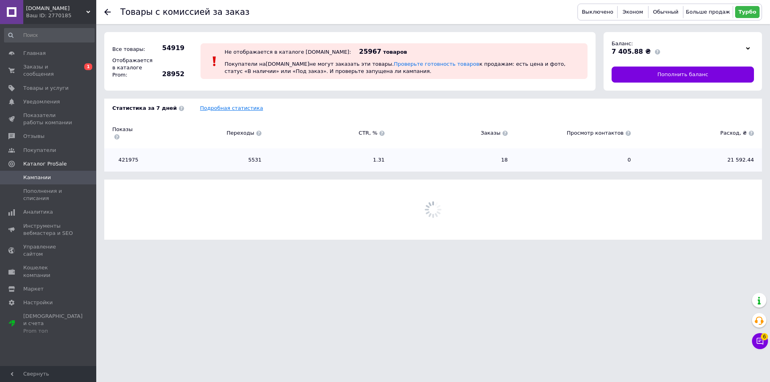
click at [211, 112] on div "Статистика за 7 дней Подробная статистика Показы Переходы CTR, % Заказы Просмот…" at bounding box center [433, 135] width 658 height 73
click at [211, 114] on div "Статистика за 7 дней Подробная статистика Показы Переходы CTR, % Заказы Просмот…" at bounding box center [433, 135] width 658 height 73
click at [211, 112] on div "Подробная статистика" at bounding box center [477, 108] width 570 height 7
click at [211, 111] on link "Подробная статистика" at bounding box center [231, 108] width 63 height 6
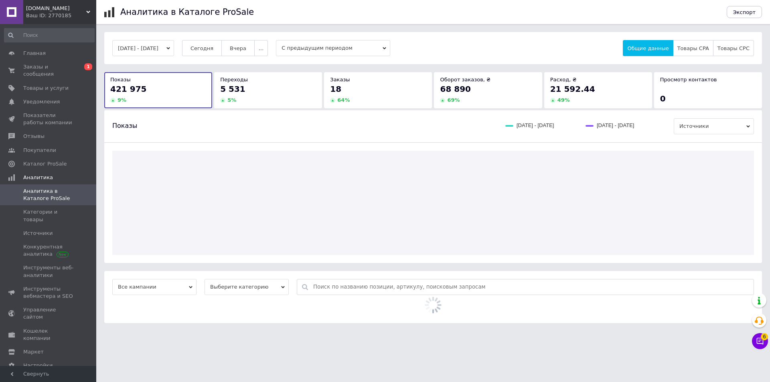
click at [257, 38] on div "06.10.2025 - 12.10.2025 Сегодня Вчера ... С предыдущим периодом Общие данные То…" at bounding box center [433, 48] width 658 height 32
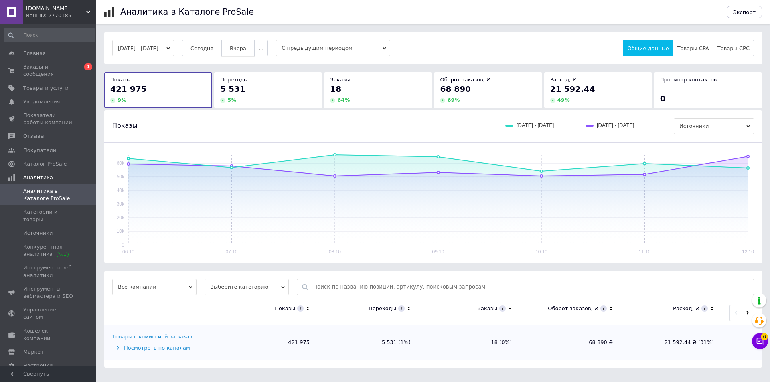
click at [246, 45] on span "Вчера" at bounding box center [238, 48] width 16 height 6
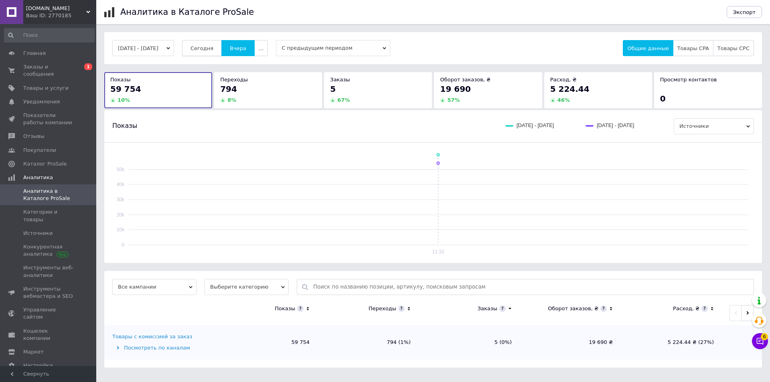
click at [222, 44] on button "Сегодня" at bounding box center [202, 48] width 40 height 16
click at [77, 70] on span "0 1" at bounding box center [85, 70] width 22 height 14
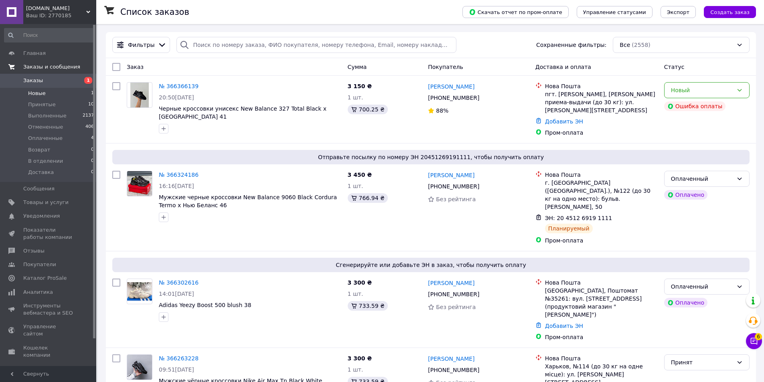
click at [46, 97] on li "Новые 1" at bounding box center [49, 93] width 99 height 11
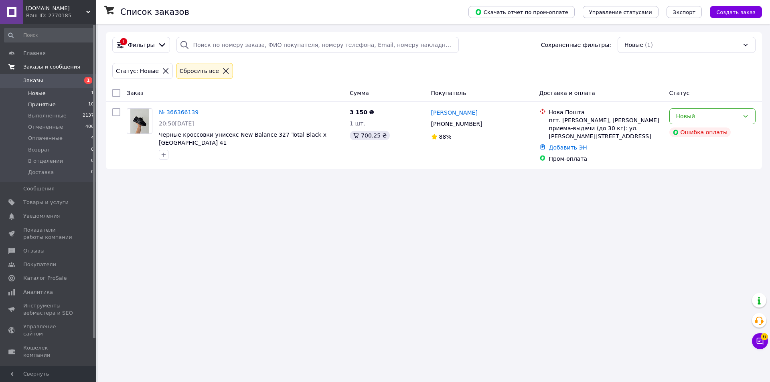
click at [47, 102] on span "Принятые" at bounding box center [42, 104] width 28 height 7
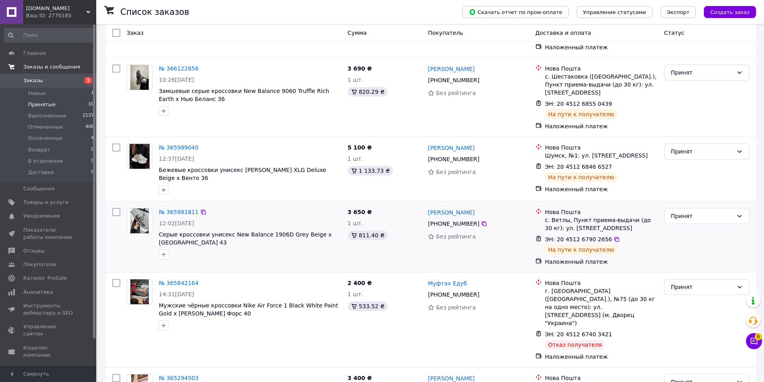
scroll to position [447, 0]
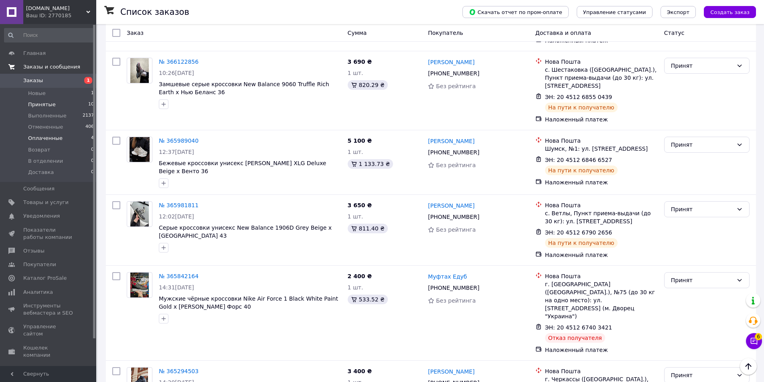
click at [67, 137] on li "Оплаченные 4" at bounding box center [49, 138] width 99 height 11
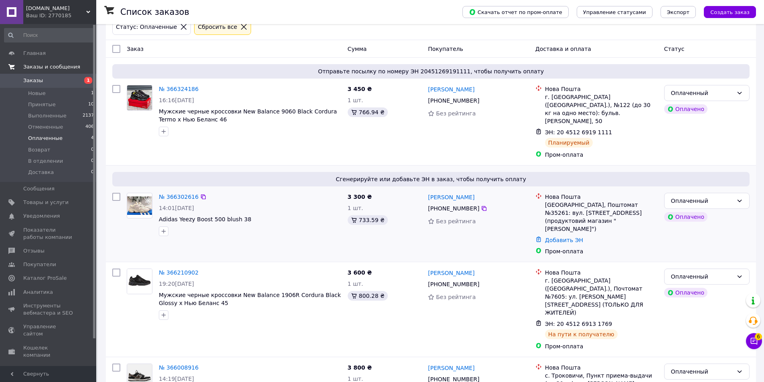
scroll to position [50, 0]
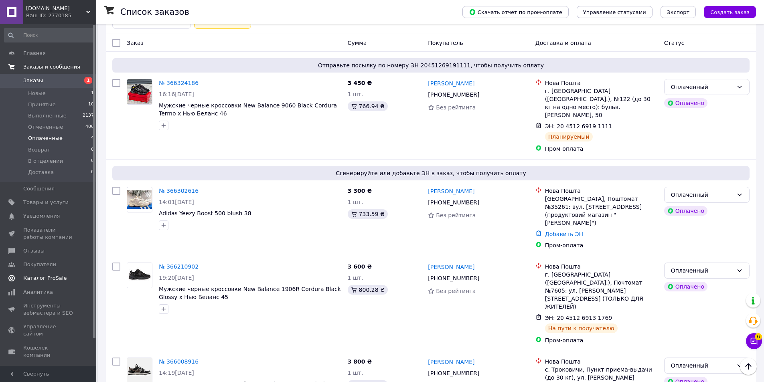
click at [56, 277] on span "Каталог ProSale" at bounding box center [44, 278] width 43 height 7
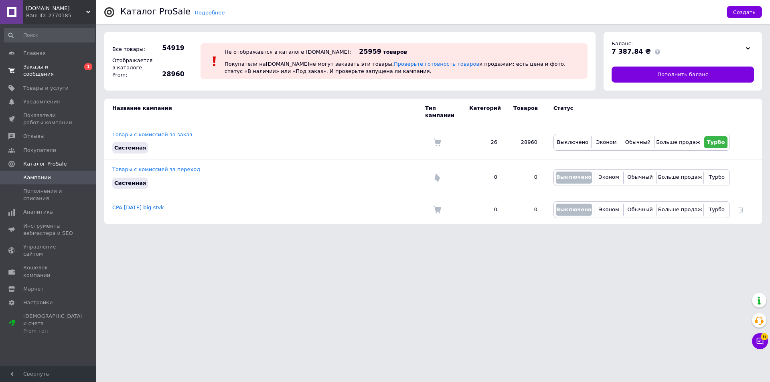
click at [126, 116] on td "Название кампании" at bounding box center [264, 112] width 321 height 26
click at [126, 125] on td "Товары с комиссией за заказ Системная" at bounding box center [264, 142] width 321 height 35
click at [127, 132] on link "Товары с комиссией за заказ" at bounding box center [152, 135] width 80 height 6
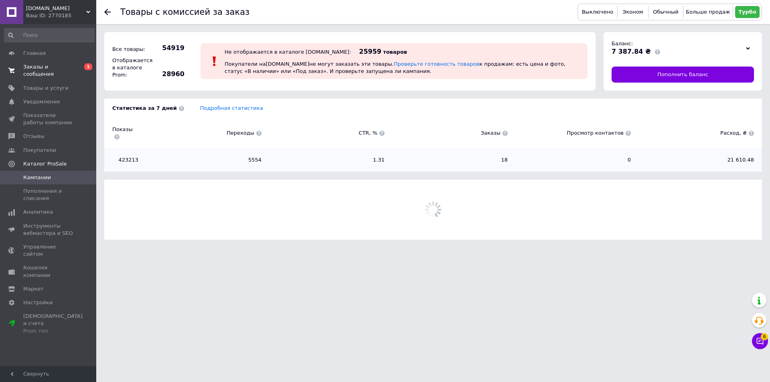
click at [207, 112] on div "Статистика за 7 дней Подробная статистика Показы Переходы CTR, % Заказы Просмот…" at bounding box center [433, 135] width 658 height 73
click at [206, 109] on link "Подробная статистика" at bounding box center [231, 108] width 63 height 6
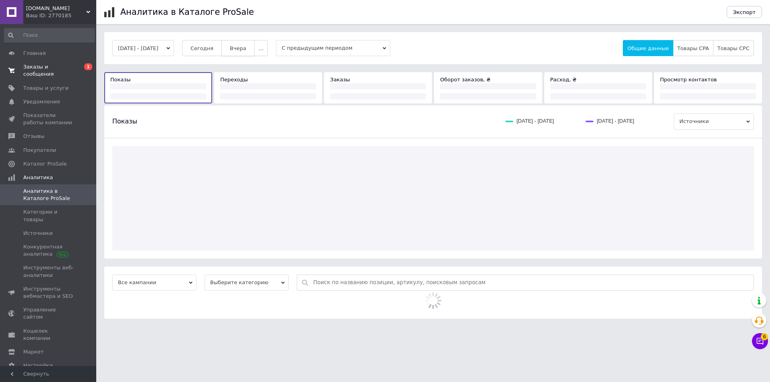
click at [248, 53] on button "Вчера" at bounding box center [237, 48] width 33 height 16
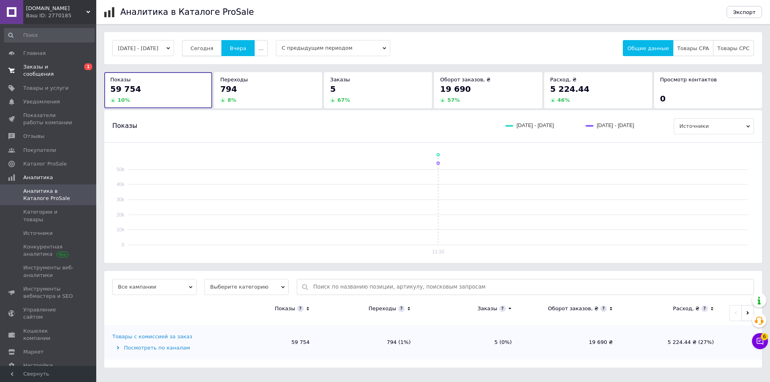
click at [200, 46] on button "Сегодня" at bounding box center [202, 48] width 40 height 16
click at [46, 71] on link "Заказы и сообщения 0 1" at bounding box center [49, 70] width 99 height 21
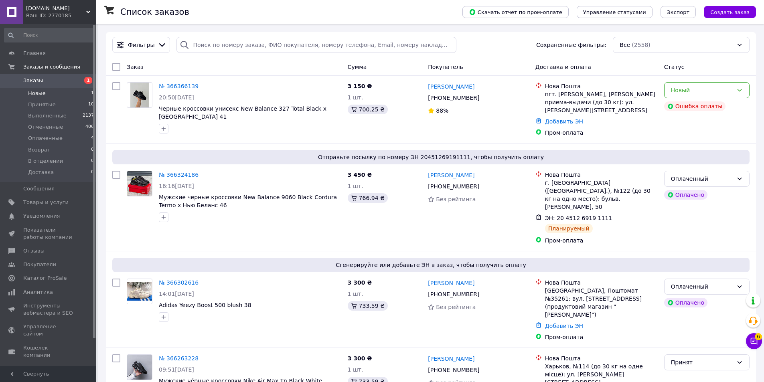
click at [39, 97] on li "Новые 1" at bounding box center [49, 93] width 99 height 11
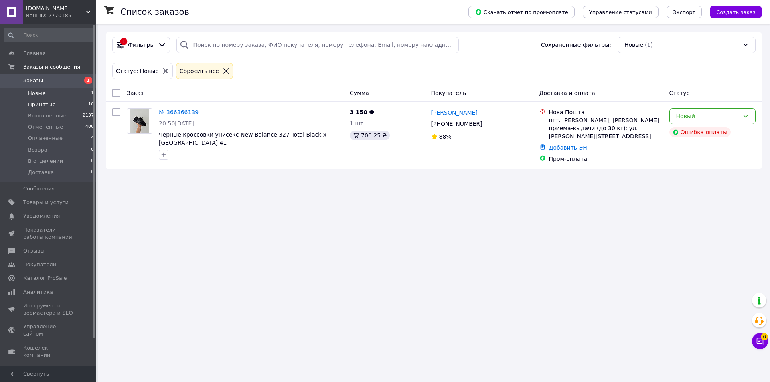
click at [47, 109] on li "Принятые 10" at bounding box center [49, 104] width 99 height 11
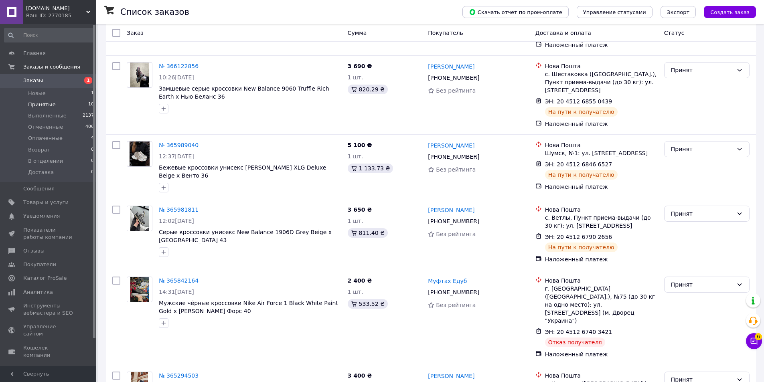
scroll to position [447, 0]
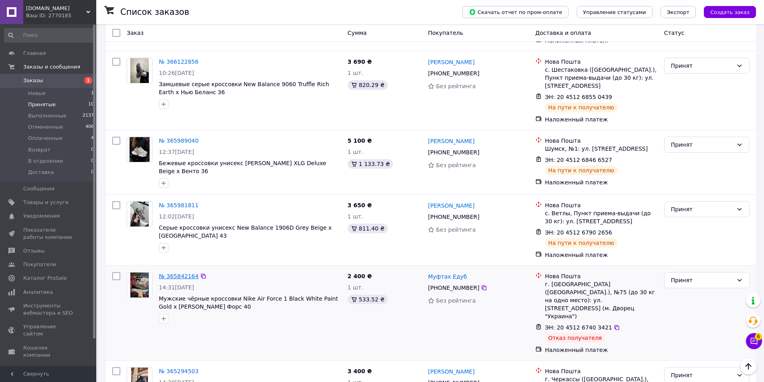
click at [180, 273] on link "№ 365842164" at bounding box center [179, 276] width 40 height 6
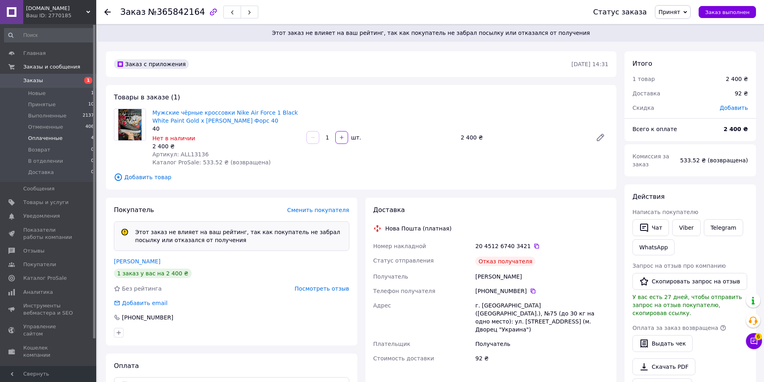
click at [63, 139] on li "Оплаченные 4" at bounding box center [49, 138] width 99 height 11
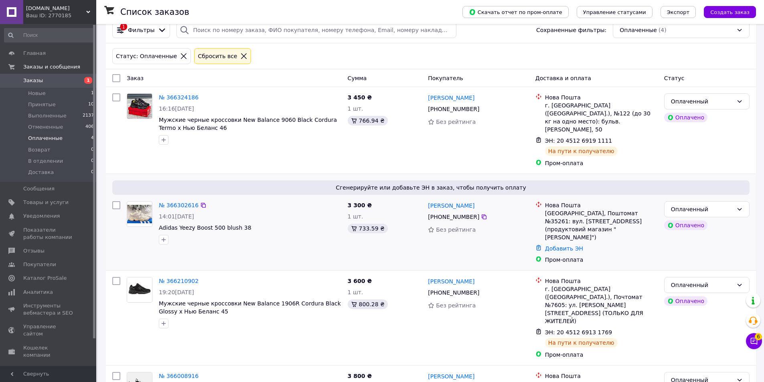
scroll to position [29, 0]
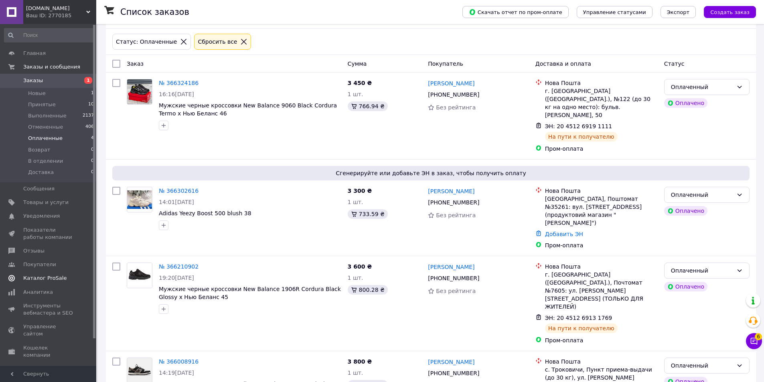
click at [46, 276] on span "Каталог ProSale" at bounding box center [44, 278] width 43 height 7
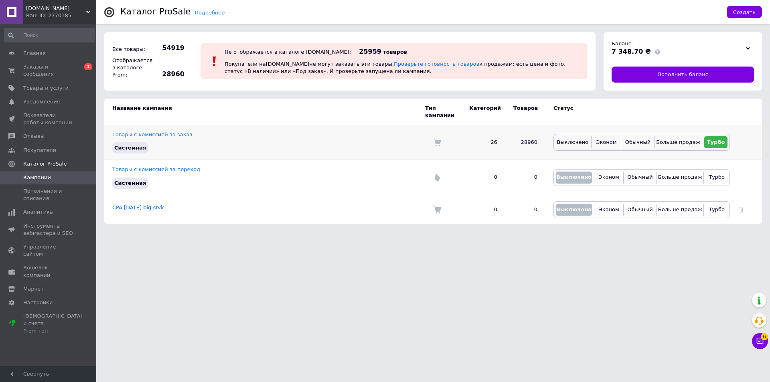
click at [172, 132] on td "Товары с комиссией за заказ Системная" at bounding box center [264, 142] width 321 height 35
click at [171, 131] on td "Товары с комиссией за заказ Системная" at bounding box center [264, 142] width 321 height 35
click at [173, 132] on link "Товары с комиссией за заказ" at bounding box center [152, 135] width 80 height 6
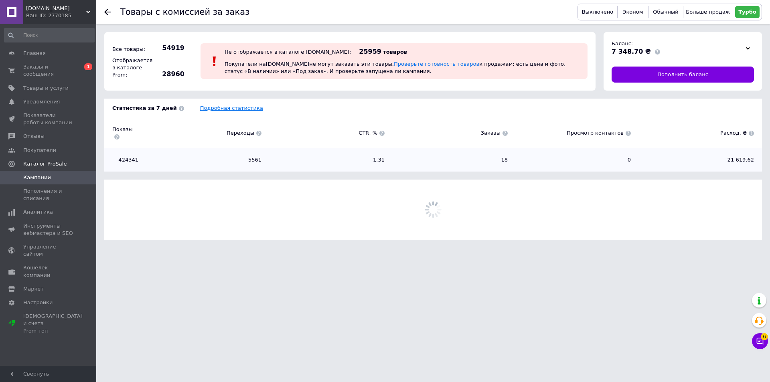
click at [204, 107] on link "Подробная статистика" at bounding box center [231, 108] width 63 height 6
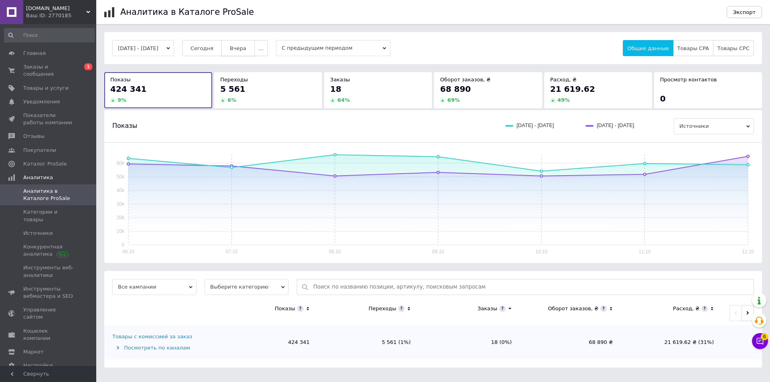
click at [238, 51] on button "Вчера" at bounding box center [237, 48] width 33 height 16
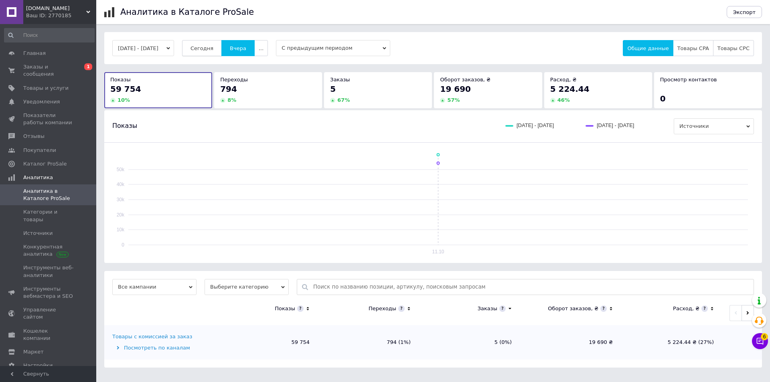
click at [212, 48] on span "Сегодня" at bounding box center [202, 48] width 23 height 6
click at [54, 68] on span "Заказы и сообщения" at bounding box center [48, 70] width 51 height 14
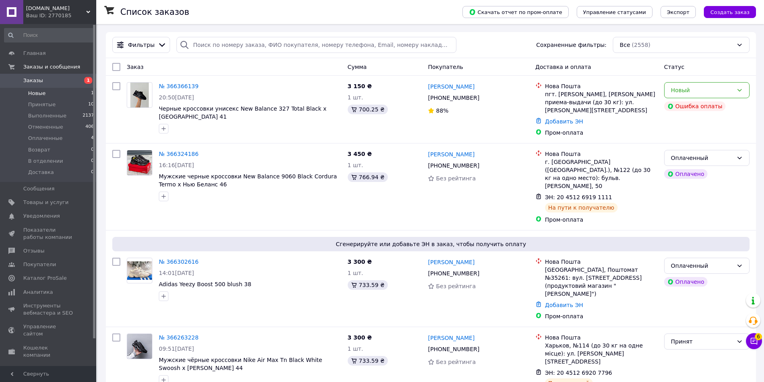
click at [53, 94] on li "Новые 1" at bounding box center [49, 93] width 99 height 11
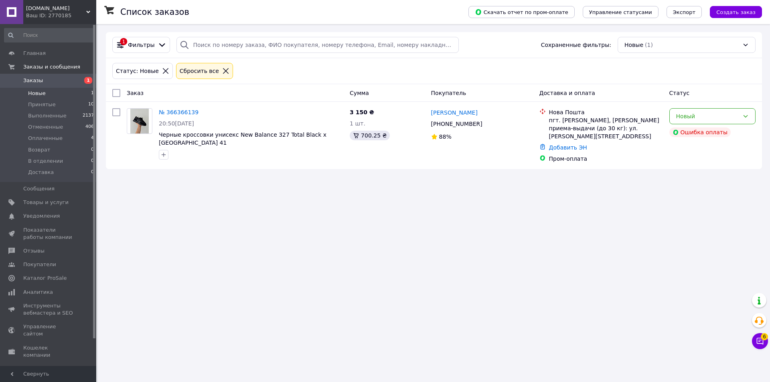
click at [421, 219] on div "Список заказов Скачать отчет по пром-оплате Управление статусами Экспорт Создат…" at bounding box center [434, 191] width 672 height 382
click at [174, 113] on link "№ 366366139" at bounding box center [179, 112] width 40 height 6
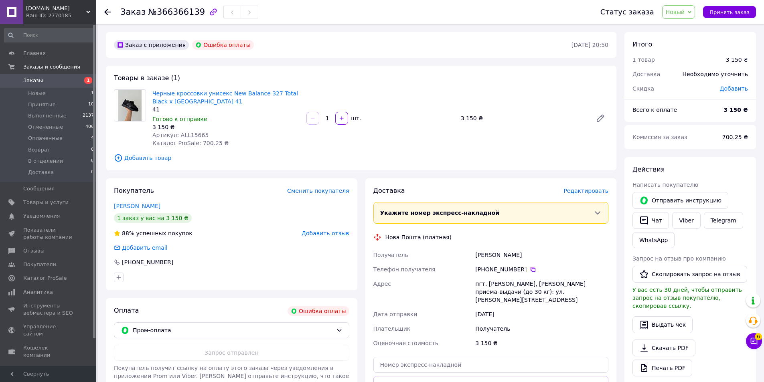
click at [210, 11] on icon "button" at bounding box center [213, 11] width 7 height 7
click at [57, 125] on span "Отмененные" at bounding box center [45, 127] width 35 height 7
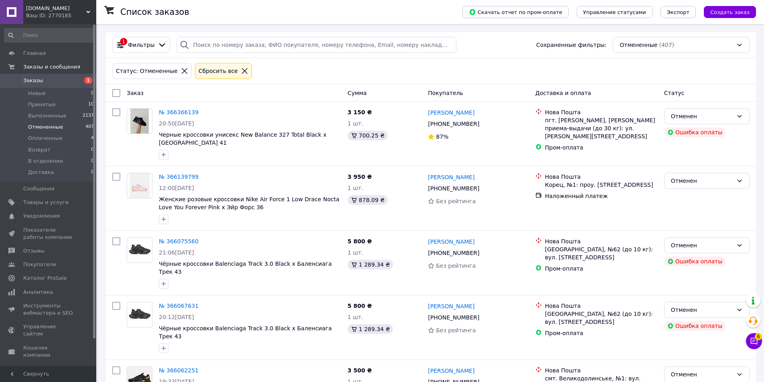
click at [57, 90] on li "Новые 0" at bounding box center [49, 93] width 99 height 11
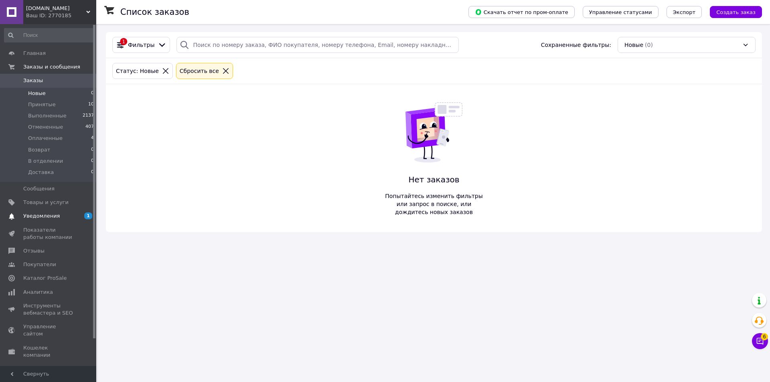
drag, startPoint x: 377, startPoint y: 229, endPoint x: 51, endPoint y: 217, distance: 325.9
click at [51, 217] on span "Уведомления" at bounding box center [41, 216] width 37 height 7
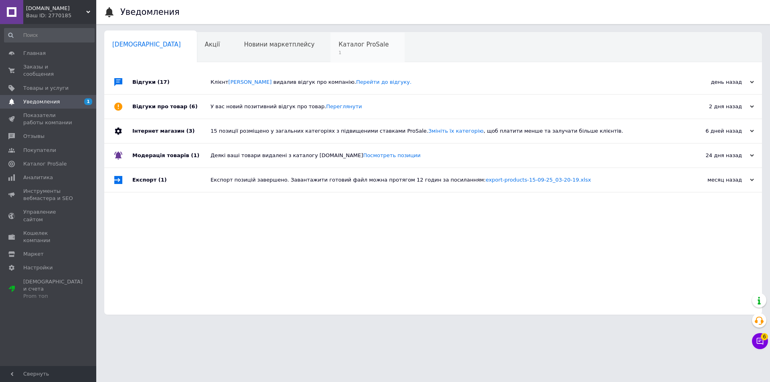
click at [331, 51] on div "Каталог ProSale 1" at bounding box center [368, 47] width 74 height 30
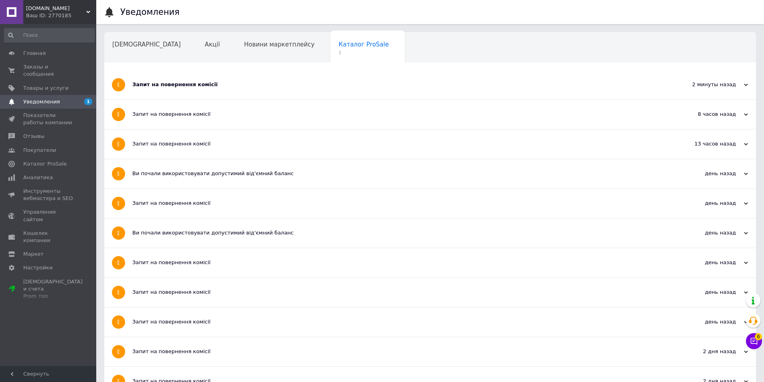
click at [222, 85] on div "Запит на повернення комісії" at bounding box center [400, 84] width 536 height 7
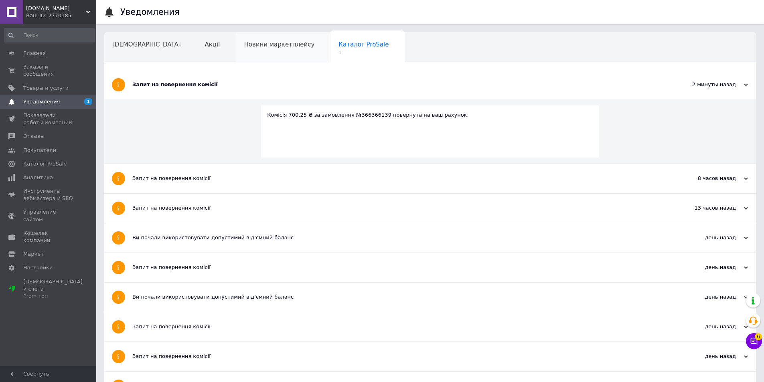
click at [244, 45] on span "Новини маркетплейсу" at bounding box center [279, 44] width 71 height 7
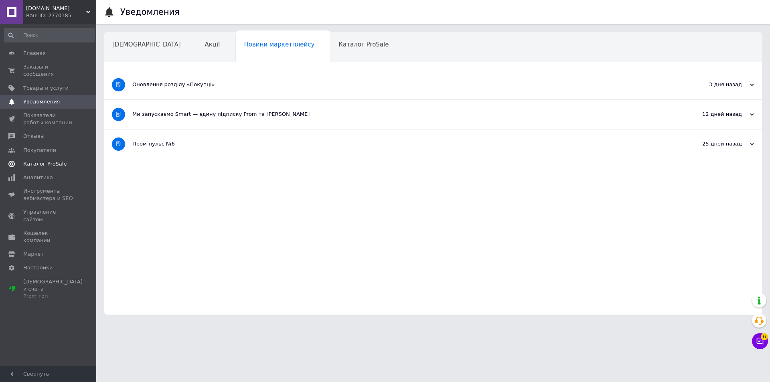
click at [75, 161] on link "Каталог ProSale" at bounding box center [49, 164] width 99 height 14
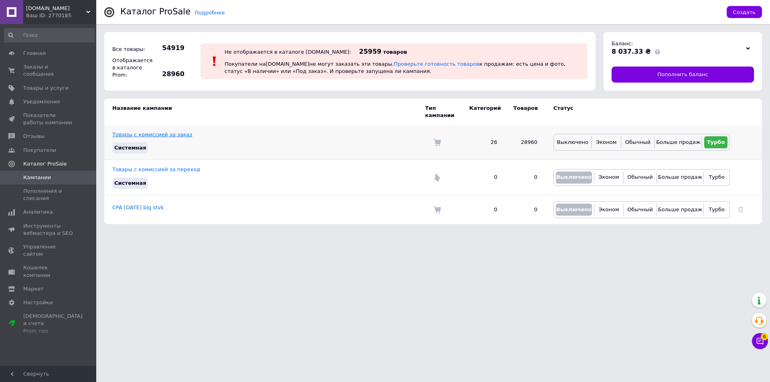
click at [169, 132] on link "Товары с комиссией за заказ" at bounding box center [152, 135] width 80 height 6
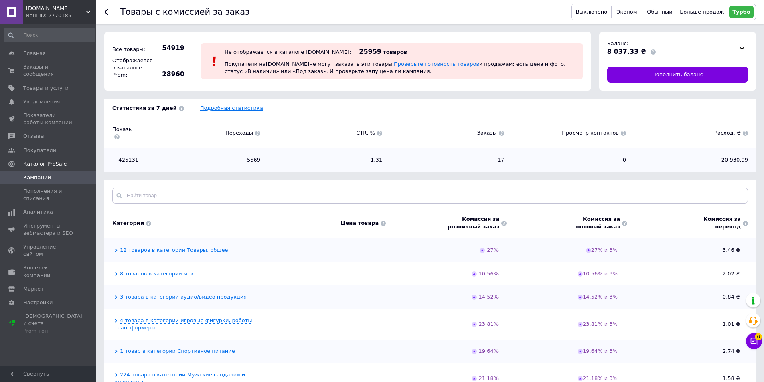
click at [200, 108] on link "Подробная статистика" at bounding box center [231, 108] width 63 height 6
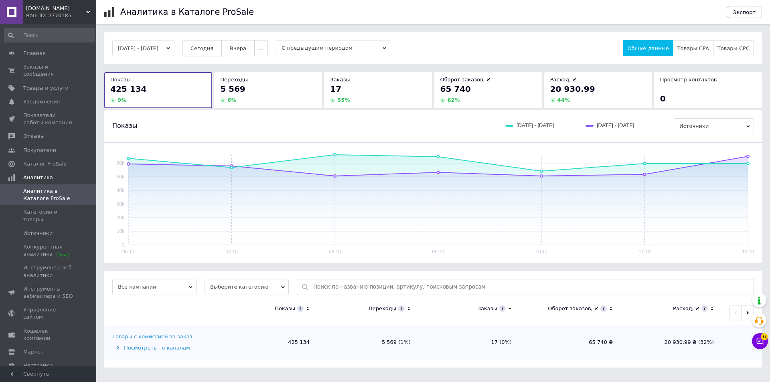
drag, startPoint x: 238, startPoint y: 50, endPoint x: 219, endPoint y: 53, distance: 19.9
click at [237, 51] on button "Вчера" at bounding box center [237, 48] width 33 height 16
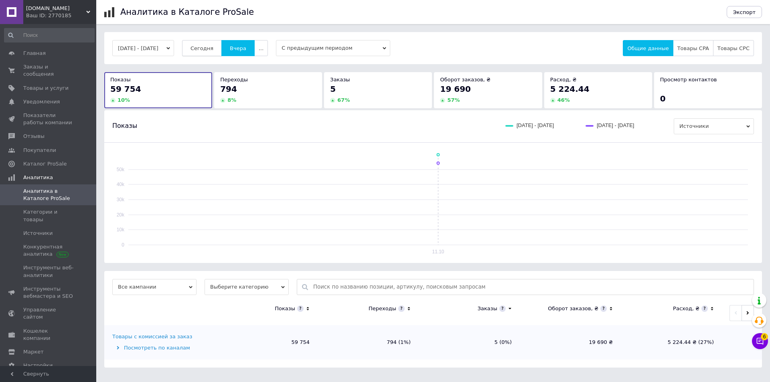
click at [207, 50] on span "Сегодня" at bounding box center [202, 48] width 23 height 6
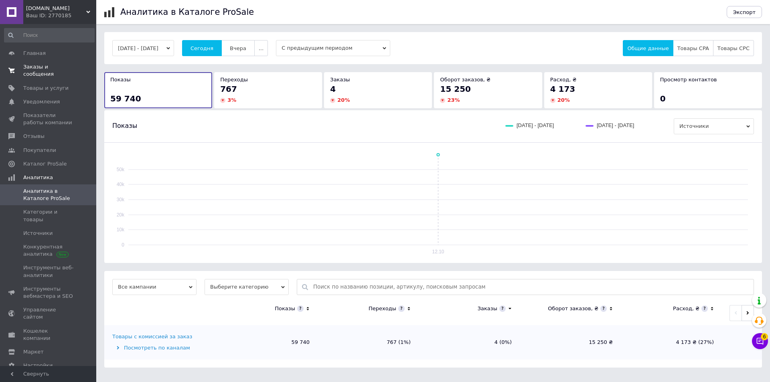
click at [37, 62] on link "Заказы и сообщения 0 0" at bounding box center [49, 70] width 99 height 21
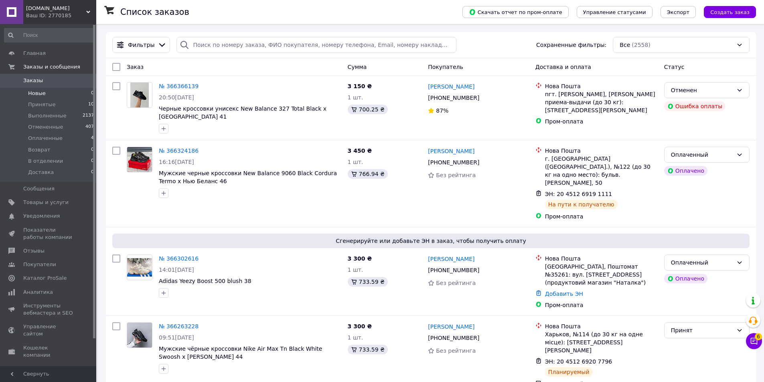
click at [45, 93] on li "Новые 0" at bounding box center [49, 93] width 99 height 11
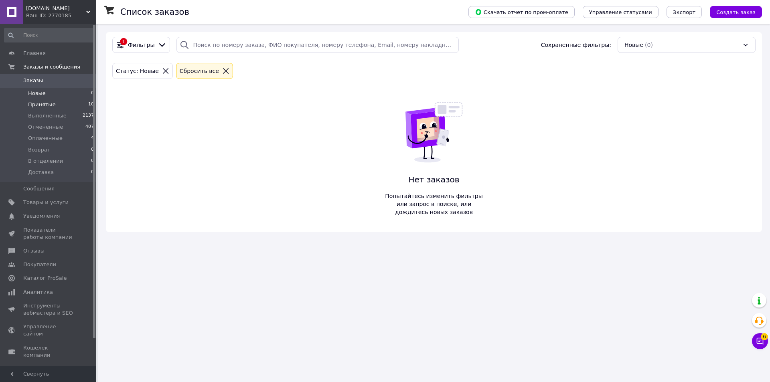
click at [48, 99] on li "Принятые 10" at bounding box center [49, 104] width 99 height 11
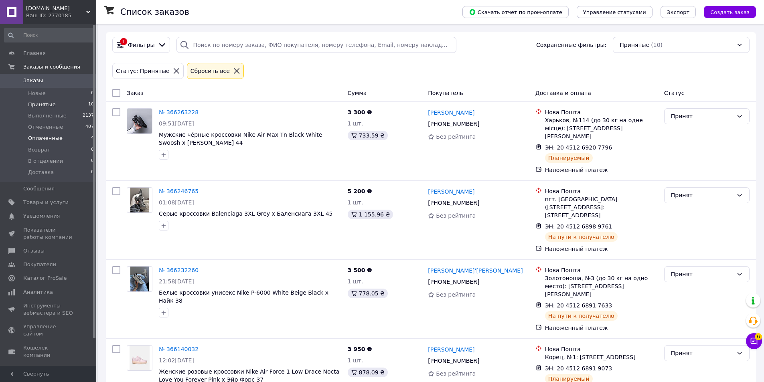
click at [52, 134] on li "Оплаченные 4" at bounding box center [49, 138] width 99 height 11
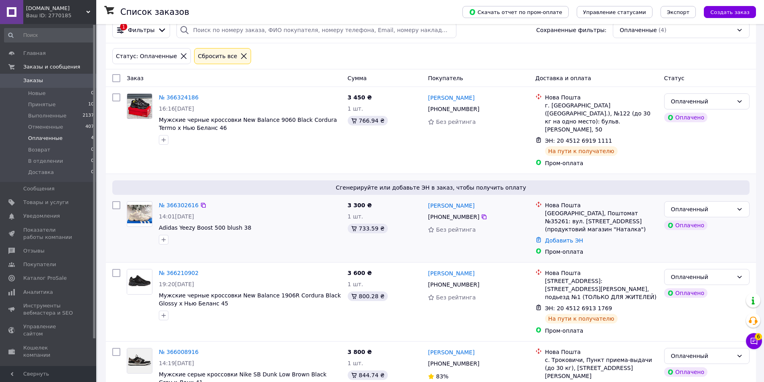
scroll to position [29, 0]
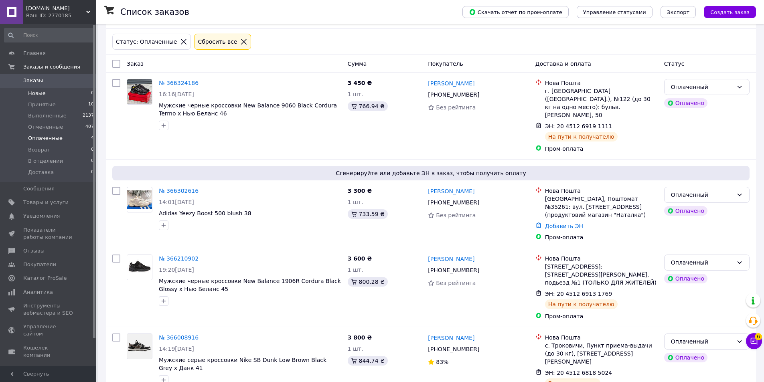
click at [38, 91] on span "Новые" at bounding box center [37, 93] width 18 height 7
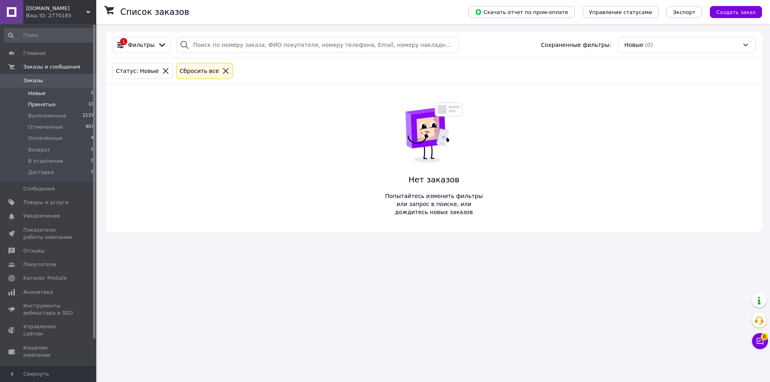
click at [43, 102] on span "Принятые" at bounding box center [42, 104] width 28 height 7
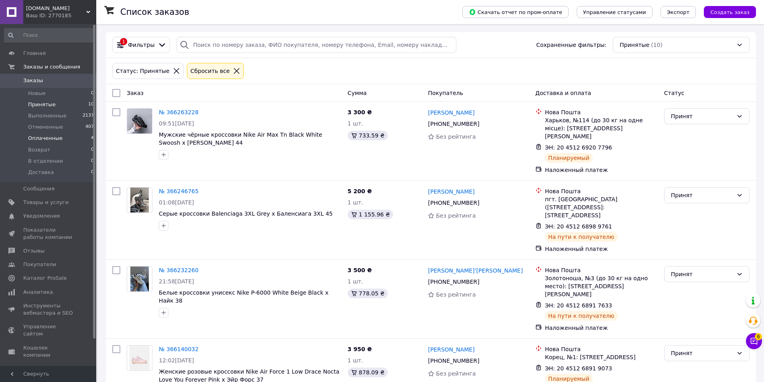
click at [39, 140] on span "Оплаченные" at bounding box center [45, 138] width 34 height 7
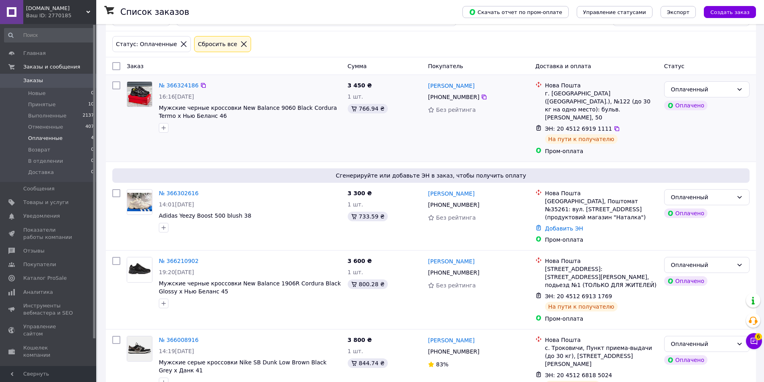
scroll to position [29, 0]
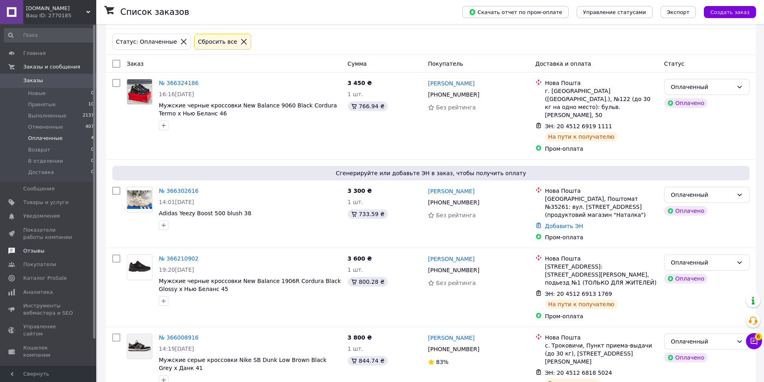
click at [41, 253] on span "Отзывы" at bounding box center [33, 251] width 21 height 7
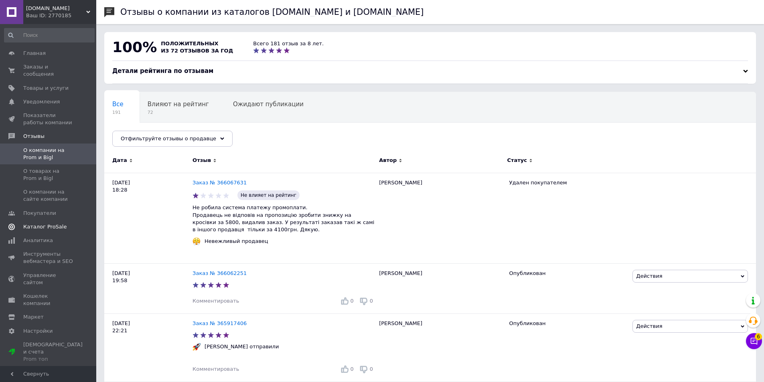
click at [46, 223] on span "Каталог ProSale" at bounding box center [44, 226] width 43 height 7
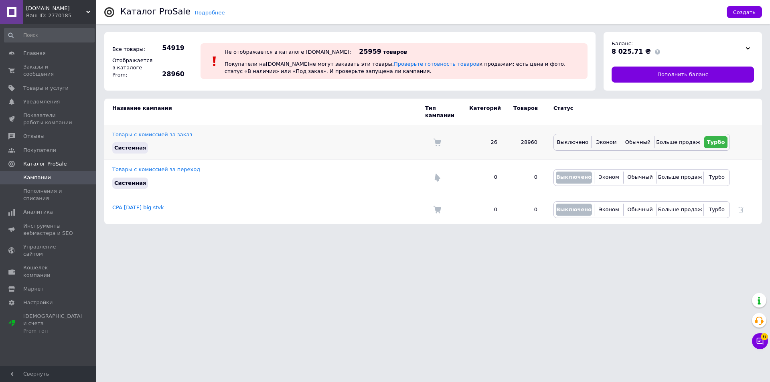
click at [141, 132] on td "Товары с комиссией за заказ Системная" at bounding box center [264, 142] width 321 height 35
click at [144, 132] on link "Товары с комиссией за заказ" at bounding box center [152, 135] width 80 height 6
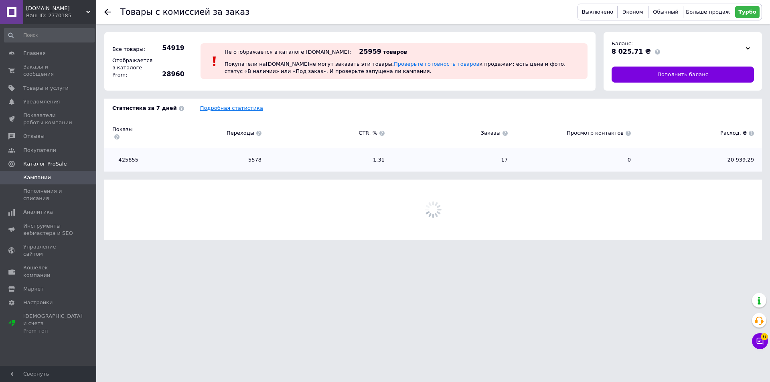
click at [200, 105] on link "Подробная статистика" at bounding box center [231, 108] width 63 height 6
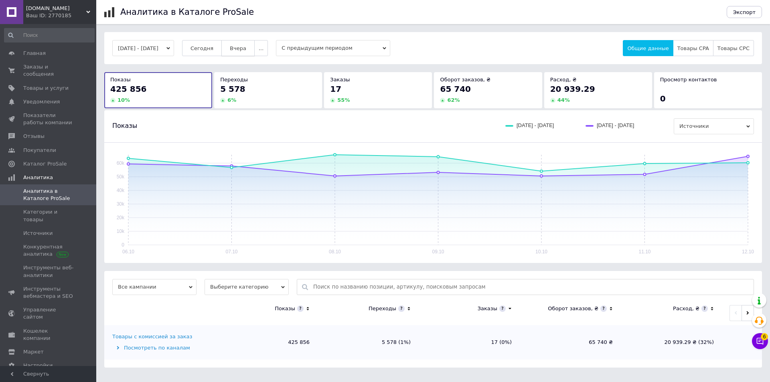
click at [246, 48] on span "Вчера" at bounding box center [238, 48] width 16 height 6
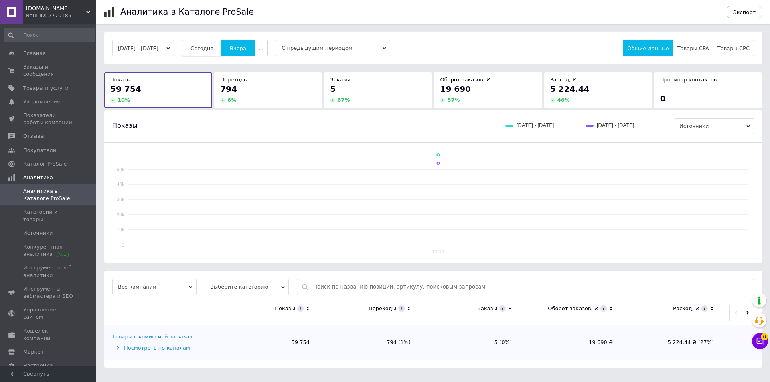
click at [215, 44] on button "Сегодня" at bounding box center [202, 48] width 40 height 16
click at [64, 67] on span "Заказы и сообщения" at bounding box center [48, 70] width 51 height 14
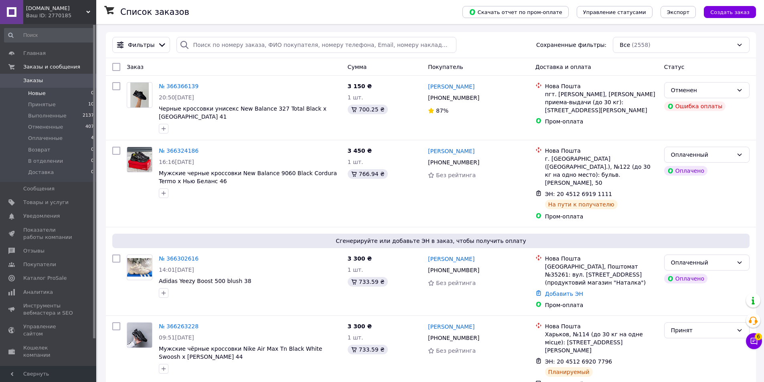
click at [45, 91] on li "Новые 0" at bounding box center [49, 93] width 99 height 11
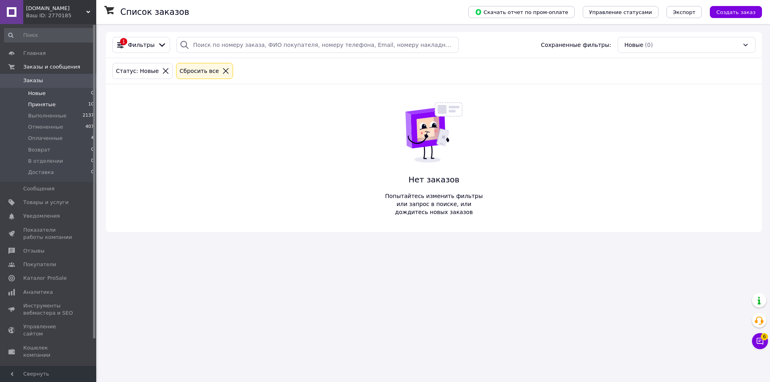
click at [47, 102] on span "Принятые" at bounding box center [42, 104] width 28 height 7
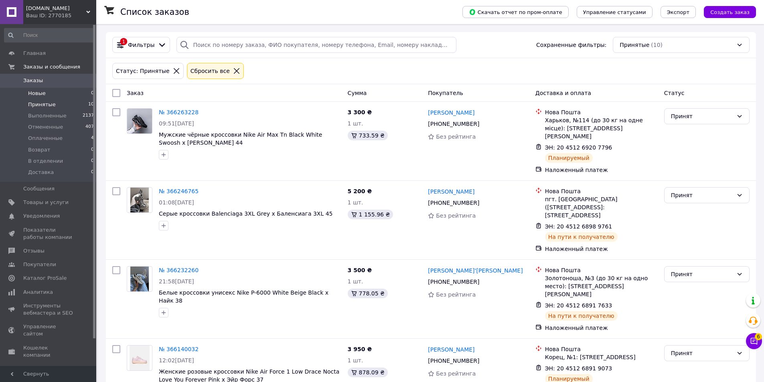
click at [57, 93] on li "Новые 0" at bounding box center [49, 93] width 99 height 11
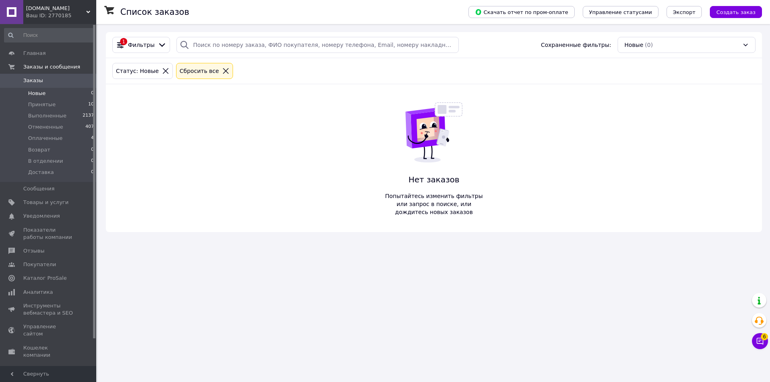
click at [53, 104] on li "Принятые 10" at bounding box center [49, 104] width 99 height 11
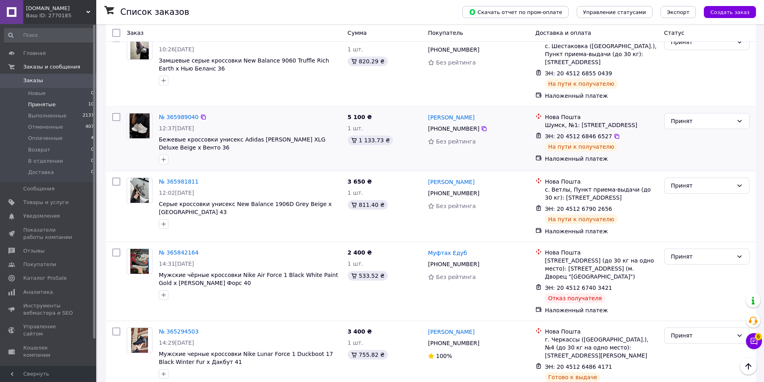
scroll to position [447, 0]
click at [41, 136] on span "Оплаченные" at bounding box center [45, 138] width 34 height 7
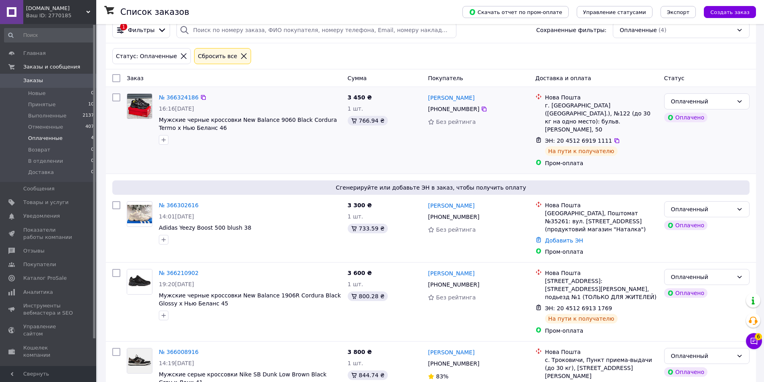
scroll to position [29, 0]
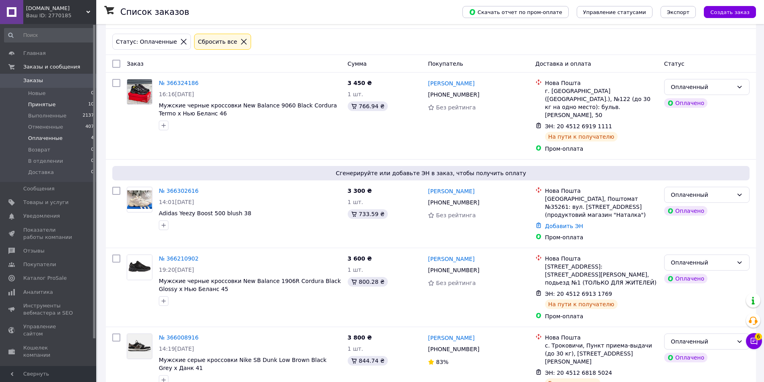
click at [51, 101] on span "Принятые" at bounding box center [42, 104] width 28 height 7
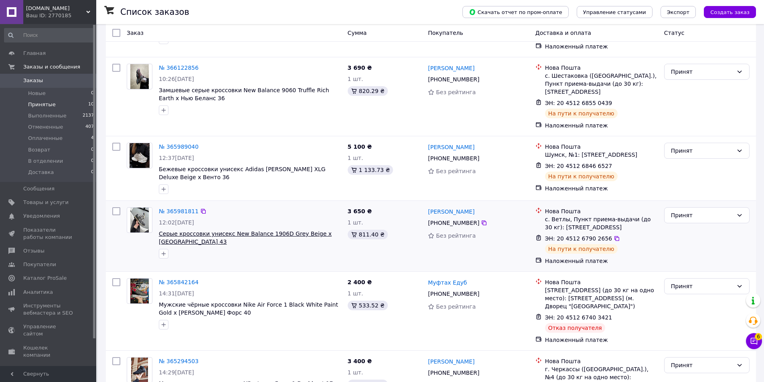
scroll to position [447, 0]
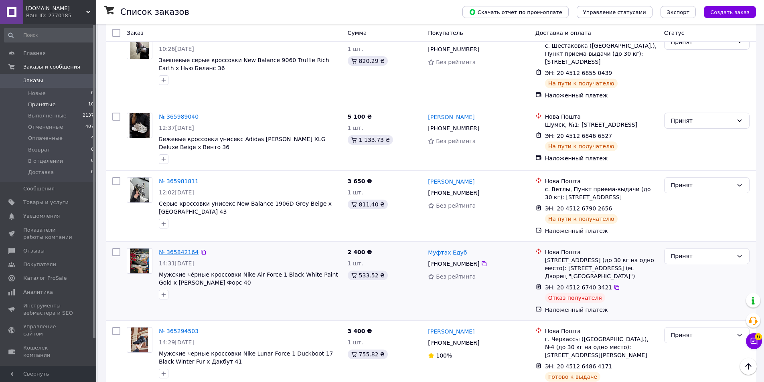
click at [181, 249] on link "№ 365842164" at bounding box center [179, 252] width 40 height 6
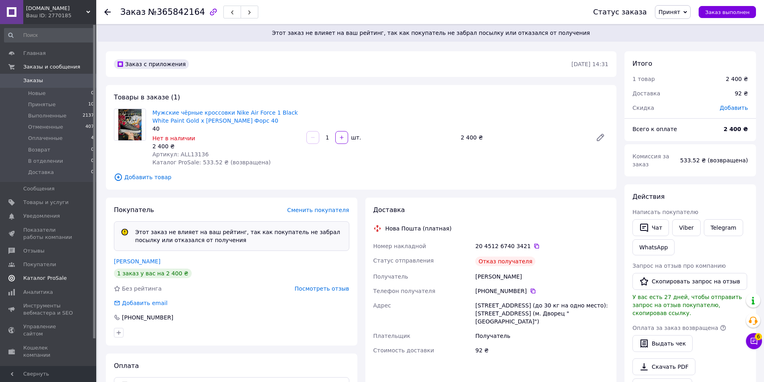
click at [40, 273] on link "Каталог ProSale" at bounding box center [49, 279] width 99 height 14
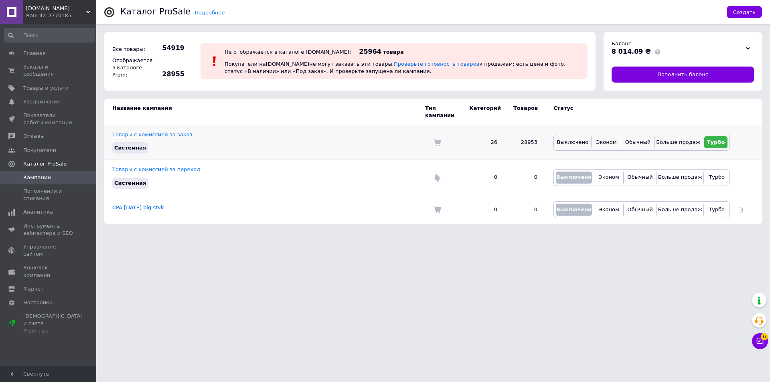
click at [144, 132] on link "Товары с комиссией за заказ" at bounding box center [152, 135] width 80 height 6
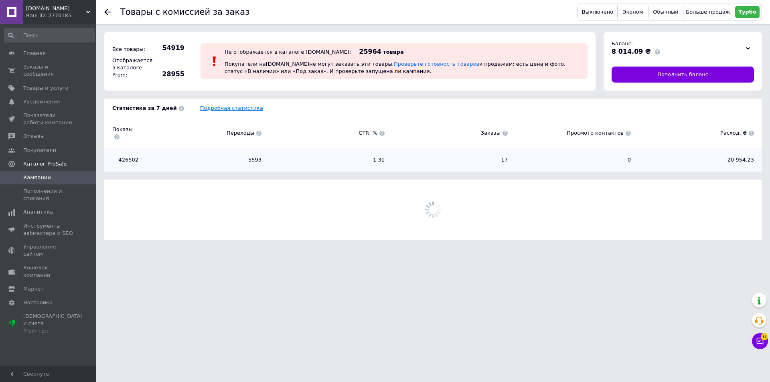
click at [209, 108] on link "Подробная статистика" at bounding box center [231, 108] width 63 height 6
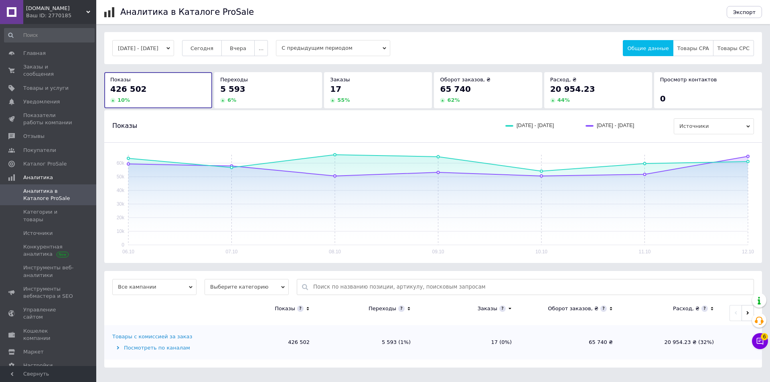
click at [243, 39] on div "[DATE] - [DATE] [DATE] [DATE] ... С предыдущим периодом Общие данные Товары CPA…" at bounding box center [433, 48] width 658 height 32
click at [233, 47] on button "Вчера" at bounding box center [237, 48] width 33 height 16
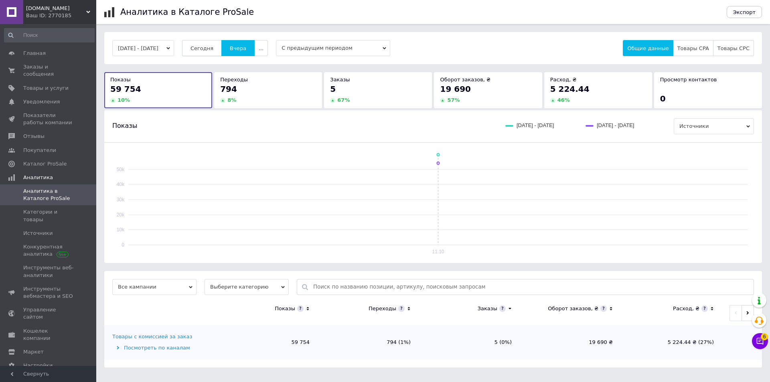
click at [213, 48] on span "Сегодня" at bounding box center [202, 48] width 23 height 6
click at [248, 53] on button "Вчера" at bounding box center [237, 48] width 33 height 16
click at [58, 70] on span "Заказы и сообщения" at bounding box center [48, 70] width 51 height 14
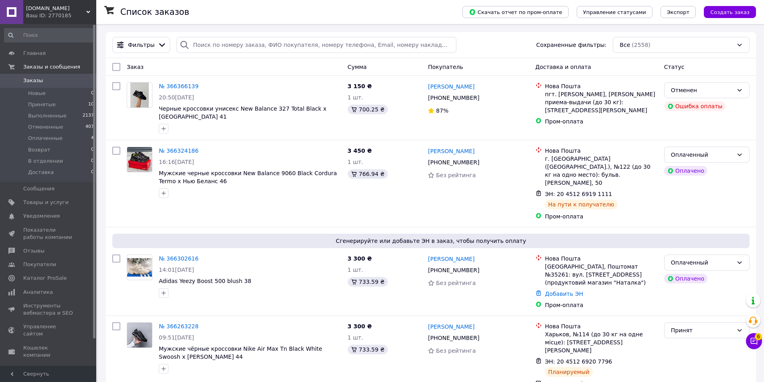
click at [749, 343] on button "Чат с покупателем 6" at bounding box center [754, 341] width 16 height 16
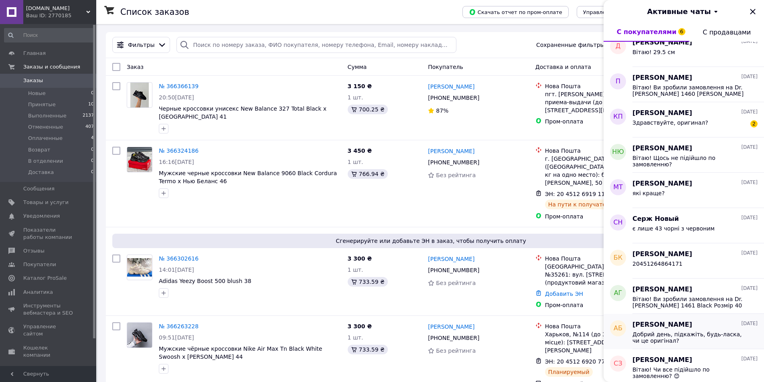
scroll to position [125, 0]
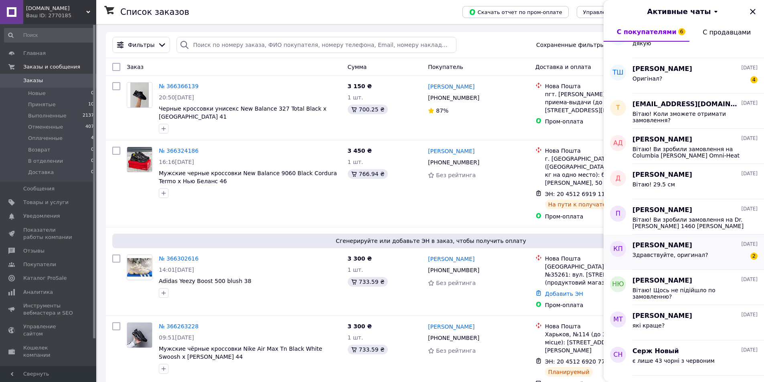
click at [704, 249] on div "[PERSON_NAME] [DATE]" at bounding box center [695, 245] width 125 height 9
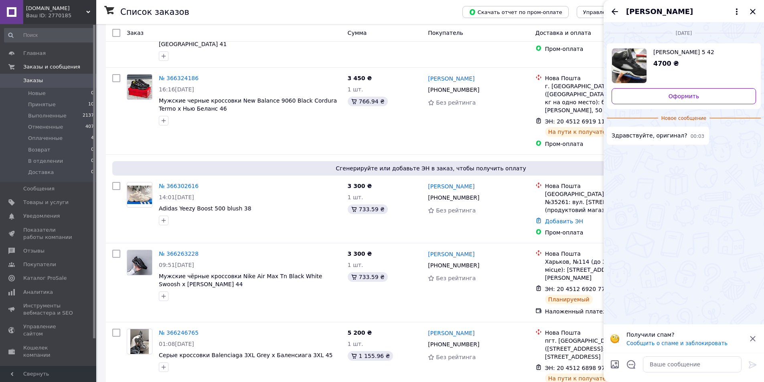
scroll to position [160, 0]
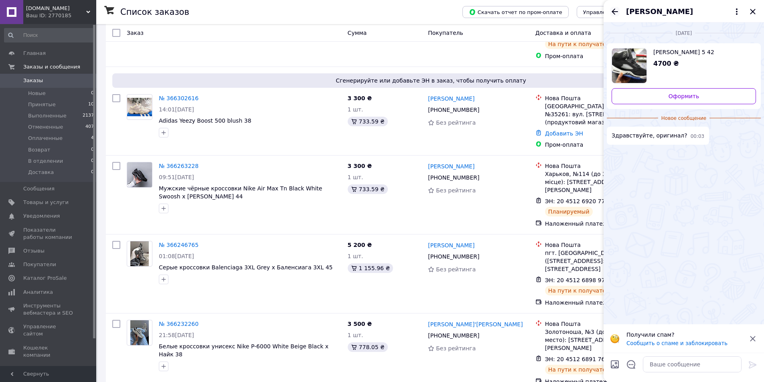
click at [615, 9] on icon "Назад" at bounding box center [615, 11] width 6 height 6
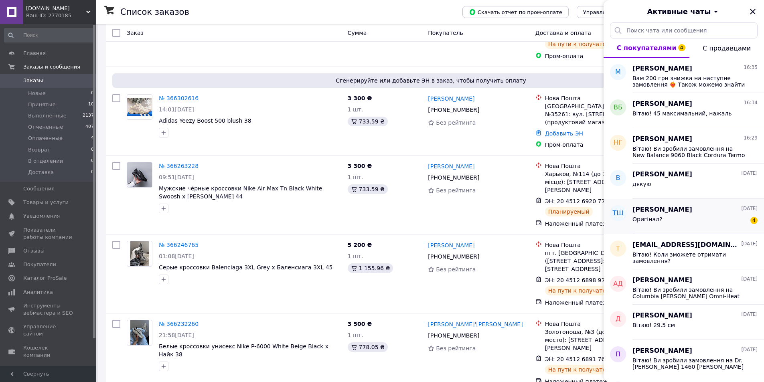
click at [715, 216] on div "Оригінал? 4" at bounding box center [695, 221] width 125 height 13
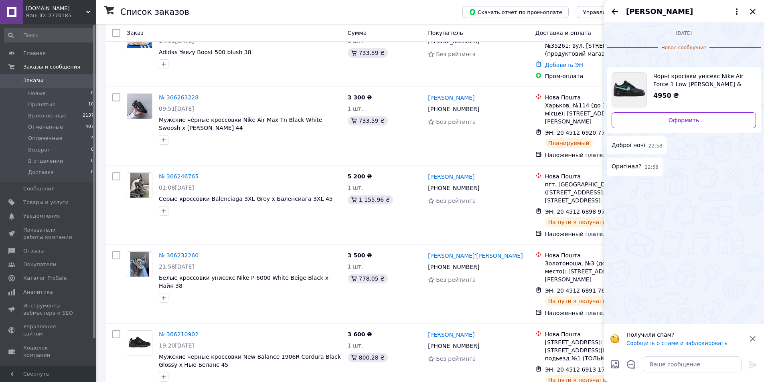
scroll to position [80, 0]
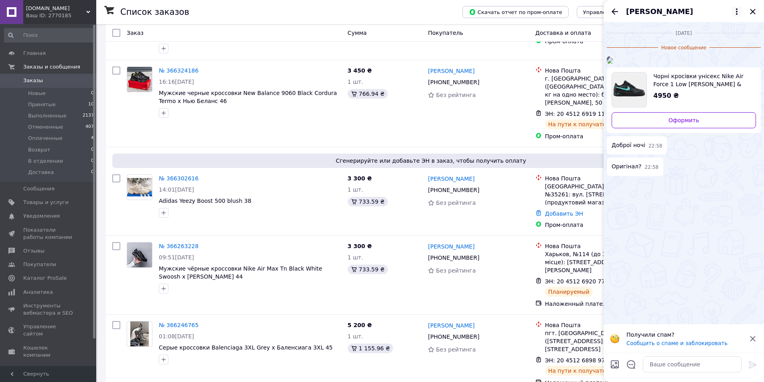
click at [736, 13] on icon at bounding box center [737, 12] width 10 height 10
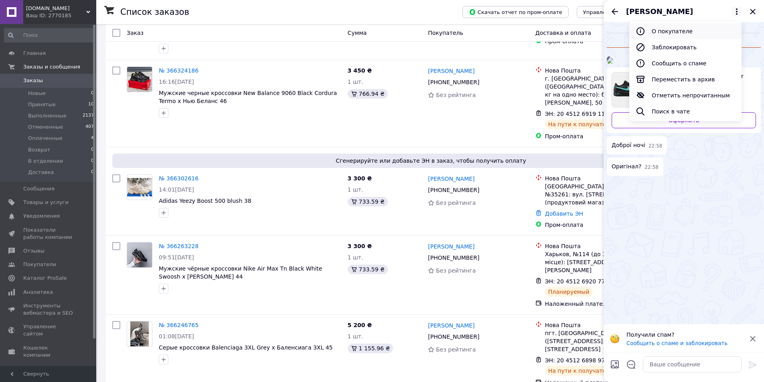
click at [683, 34] on button "О покупателе" at bounding box center [685, 31] width 112 height 16
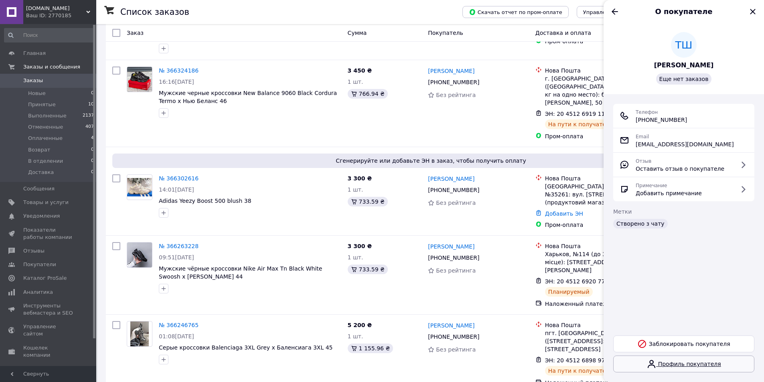
click at [649, 362] on link "Профиль покупателя" at bounding box center [683, 364] width 141 height 17
click at [617, 10] on icon "Назад" at bounding box center [615, 12] width 10 height 10
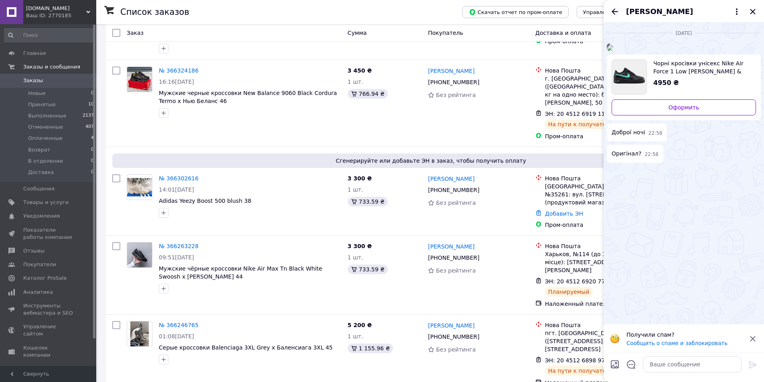
click at [615, 10] on icon "Назад" at bounding box center [615, 12] width 10 height 10
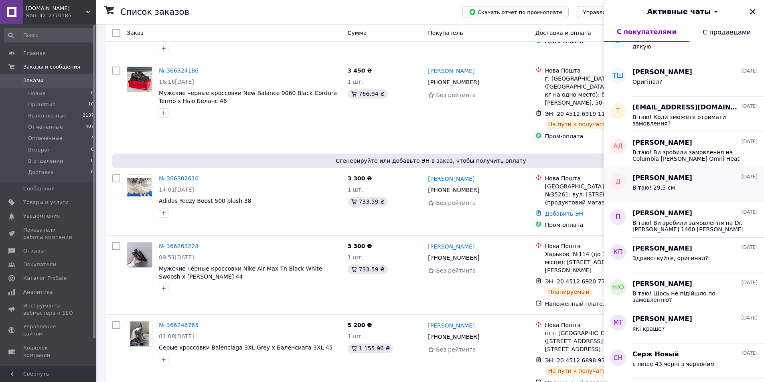
scroll to position [160, 0]
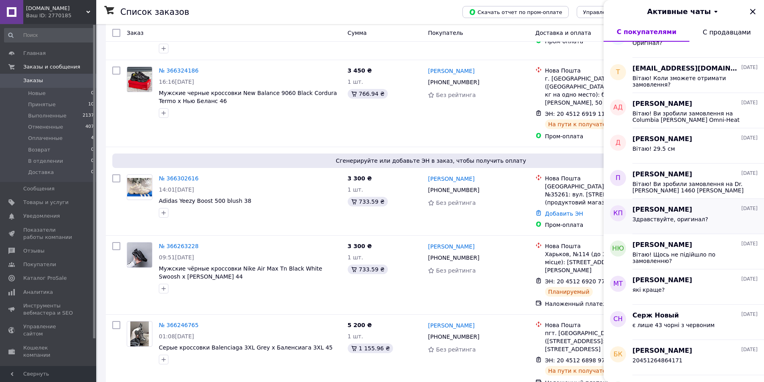
click at [664, 217] on span "Здравствуйте, оригинал?" at bounding box center [671, 219] width 76 height 6
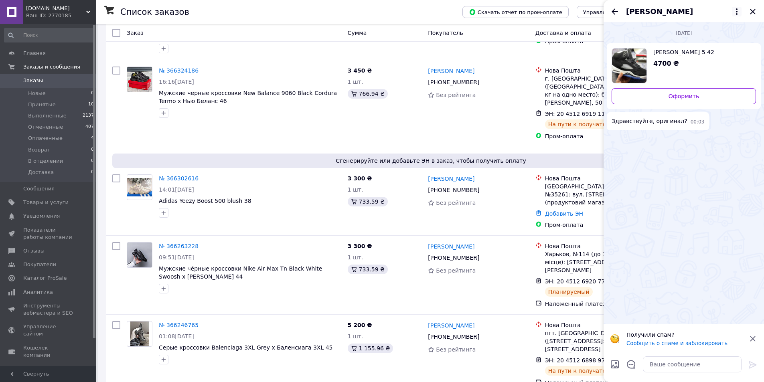
click at [736, 8] on icon at bounding box center [737, 12] width 10 height 10
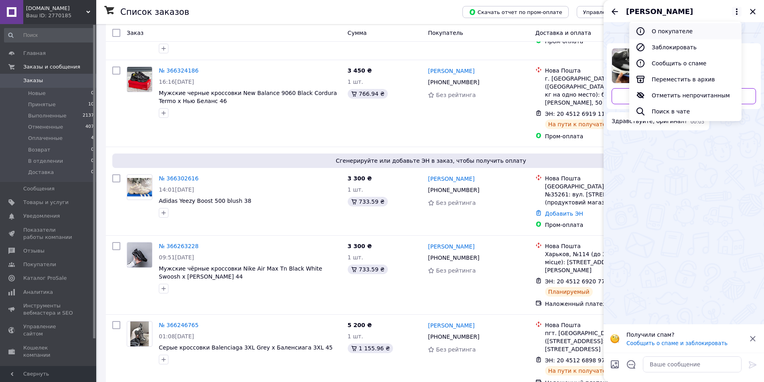
click at [673, 33] on button "О покупателе" at bounding box center [685, 31] width 112 height 16
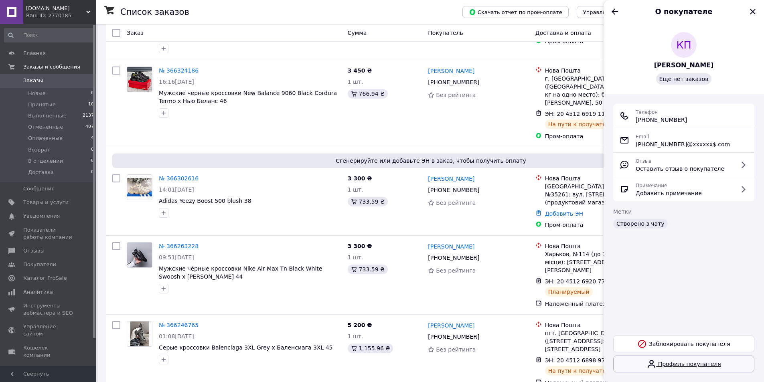
click at [649, 363] on link "Профиль покупателя" at bounding box center [683, 364] width 141 height 17
click at [755, 11] on icon "Закрыть" at bounding box center [753, 12] width 10 height 10
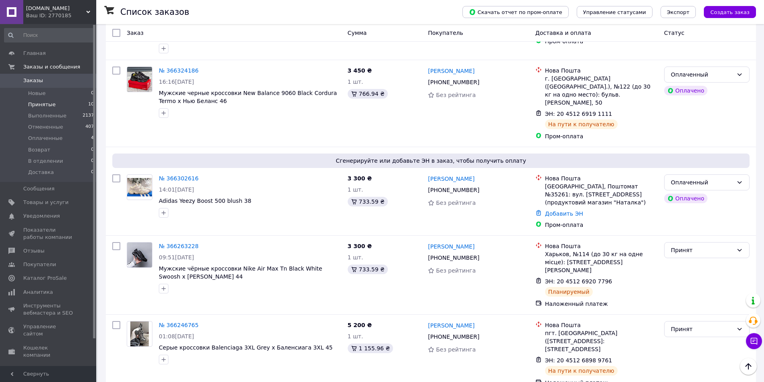
click at [64, 109] on li "Принятые 10" at bounding box center [49, 104] width 99 height 11
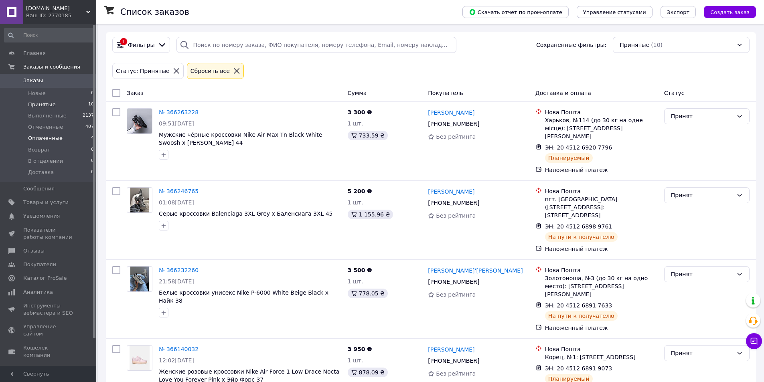
click at [45, 142] on span "Оплаченные" at bounding box center [45, 138] width 34 height 7
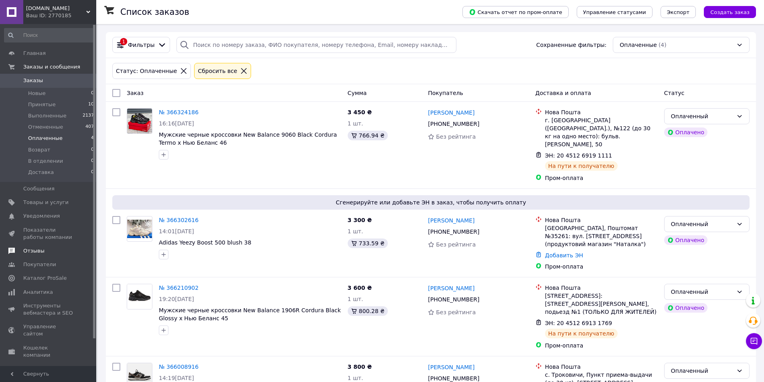
click at [44, 252] on span "Отзывы" at bounding box center [48, 251] width 51 height 7
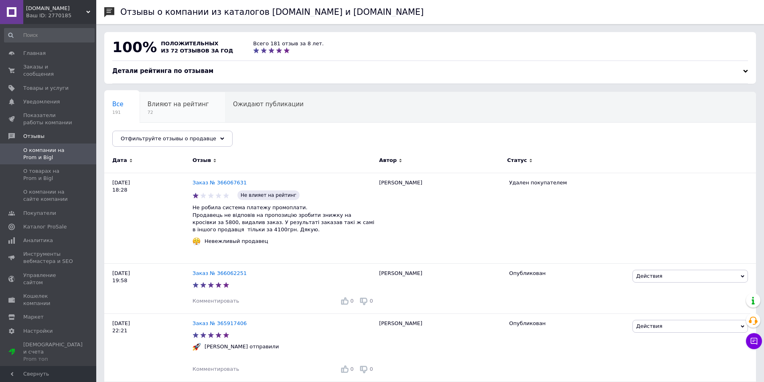
click at [152, 111] on span "72" at bounding box center [178, 113] width 61 height 6
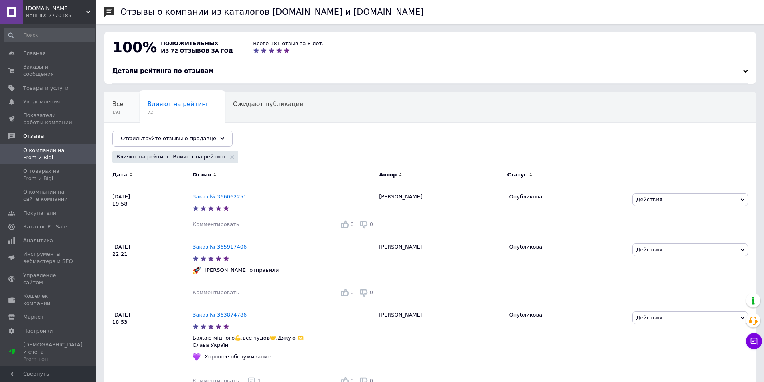
click at [124, 110] on div "Все 191" at bounding box center [121, 107] width 35 height 30
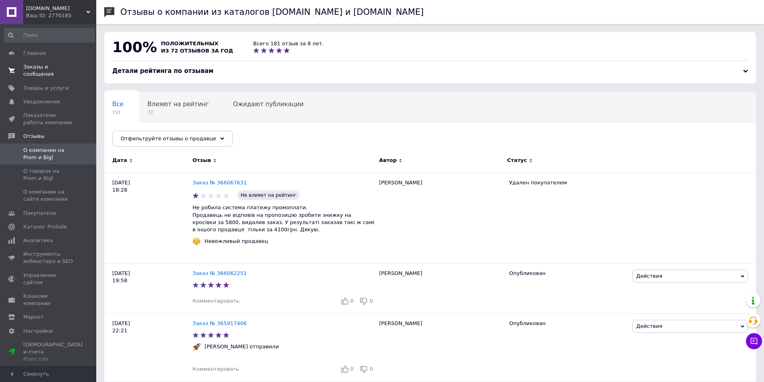
click at [47, 68] on span "Заказы и сообщения" at bounding box center [48, 70] width 51 height 14
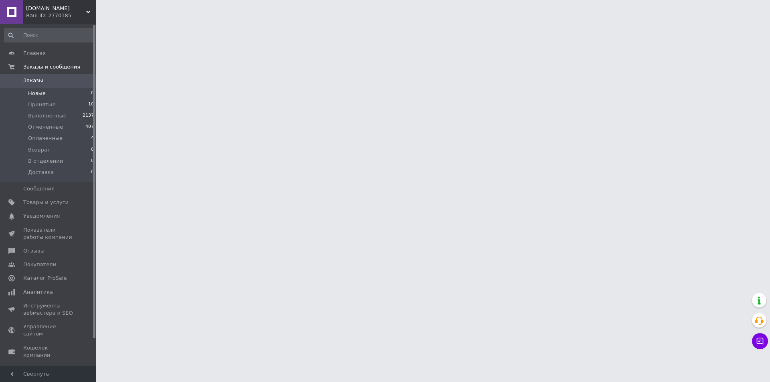
click at [53, 97] on li "Новые 0" at bounding box center [49, 93] width 99 height 11
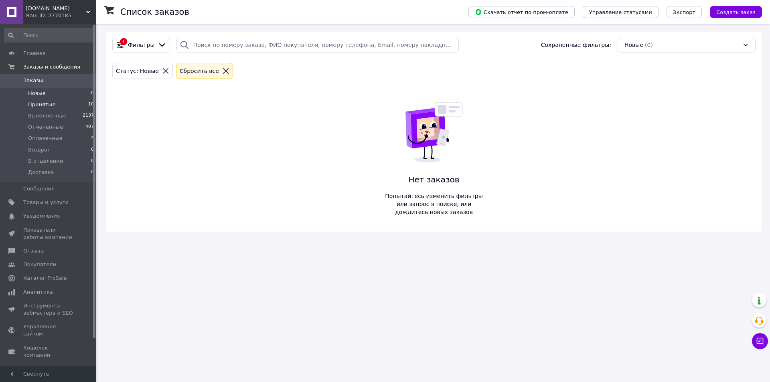
click at [55, 101] on li "Принятые 10" at bounding box center [49, 104] width 99 height 11
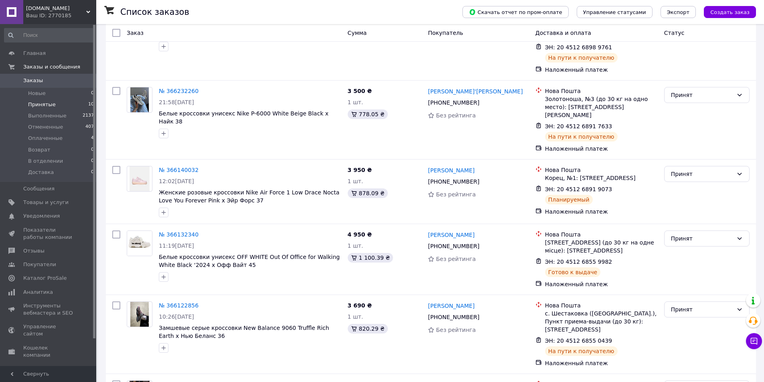
scroll to position [447, 0]
